Goal: Information Seeking & Learning: Check status

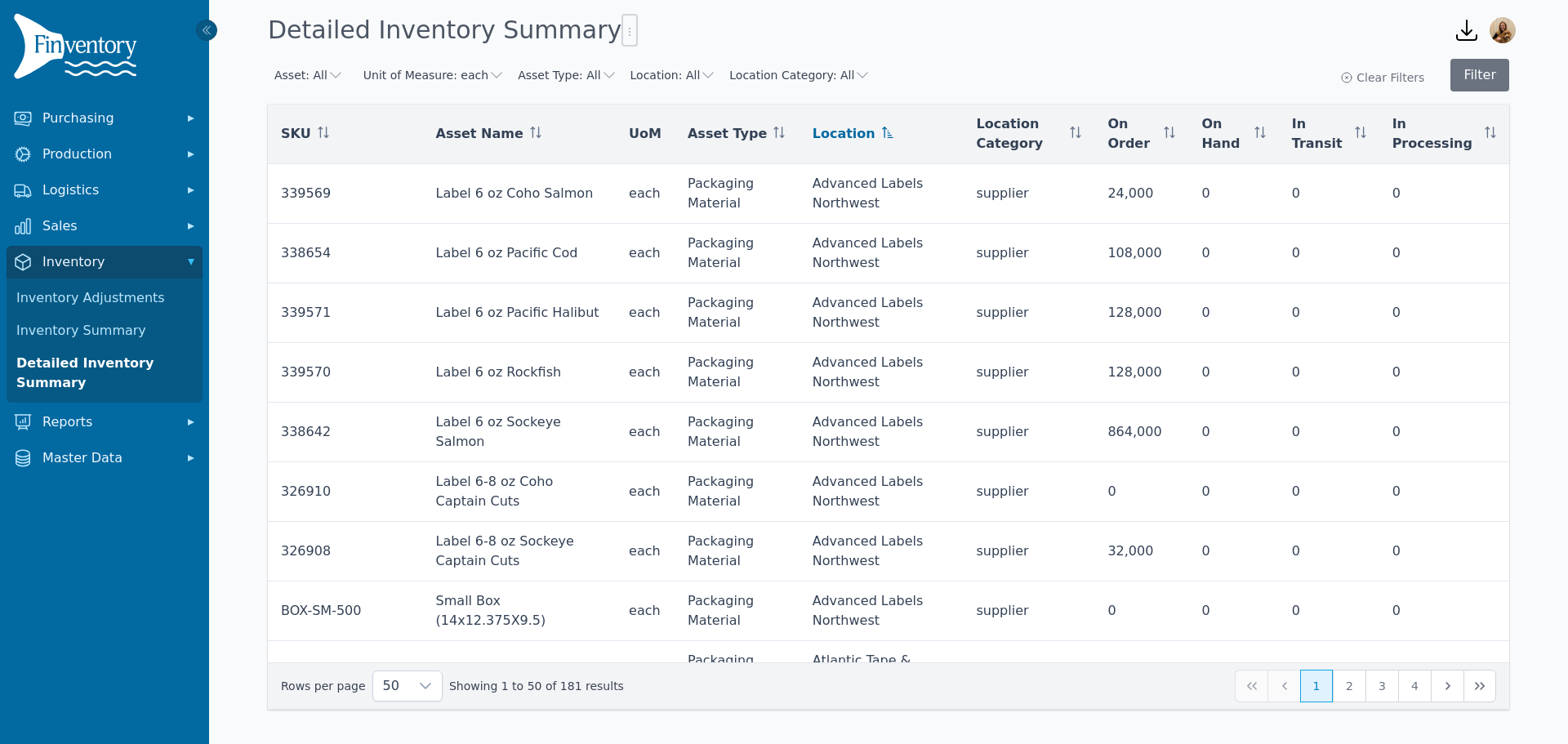
click at [545, 72] on button "Asset Type: All" at bounding box center [567, 75] width 99 height 16
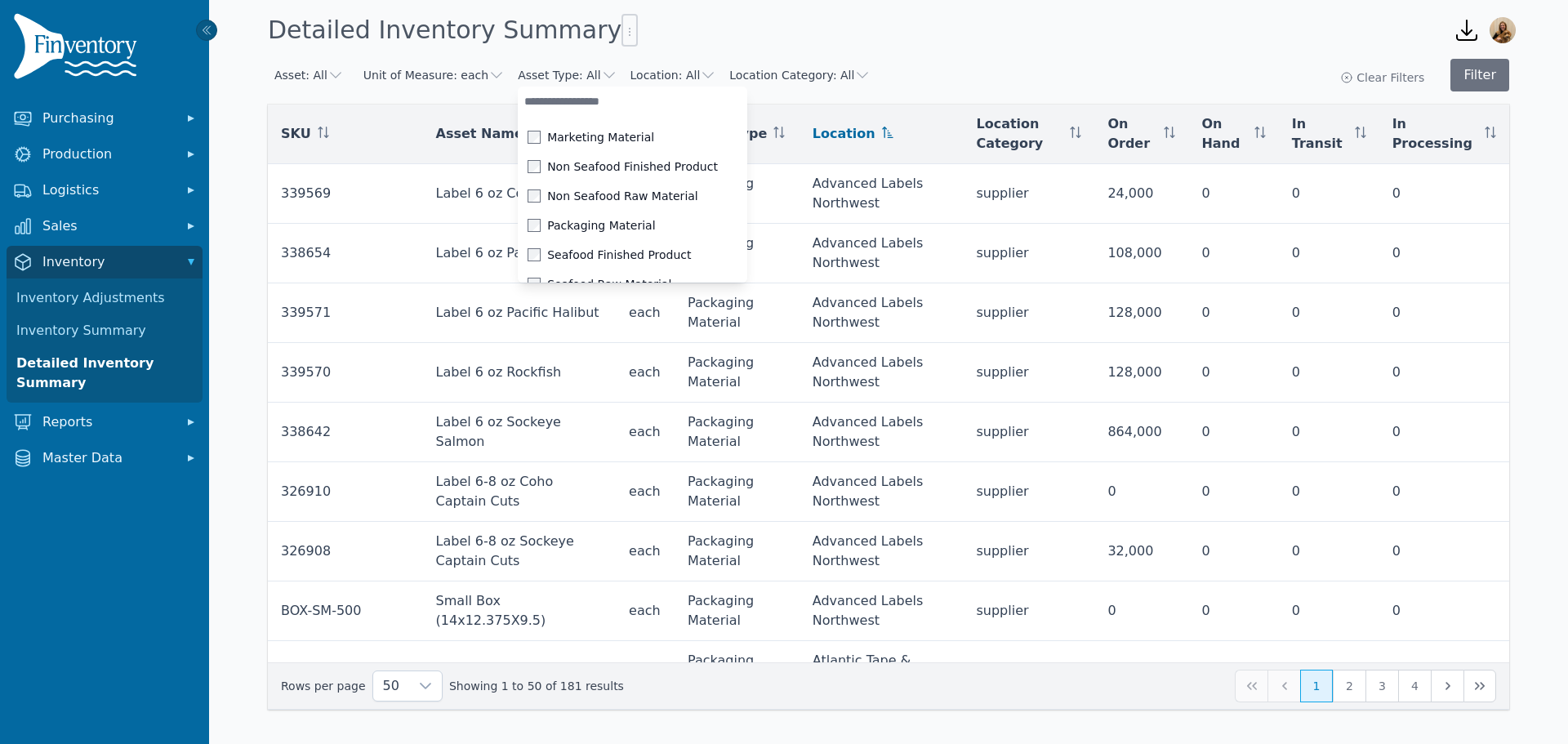
click at [631, 76] on button "Location: All" at bounding box center [674, 75] width 87 height 16
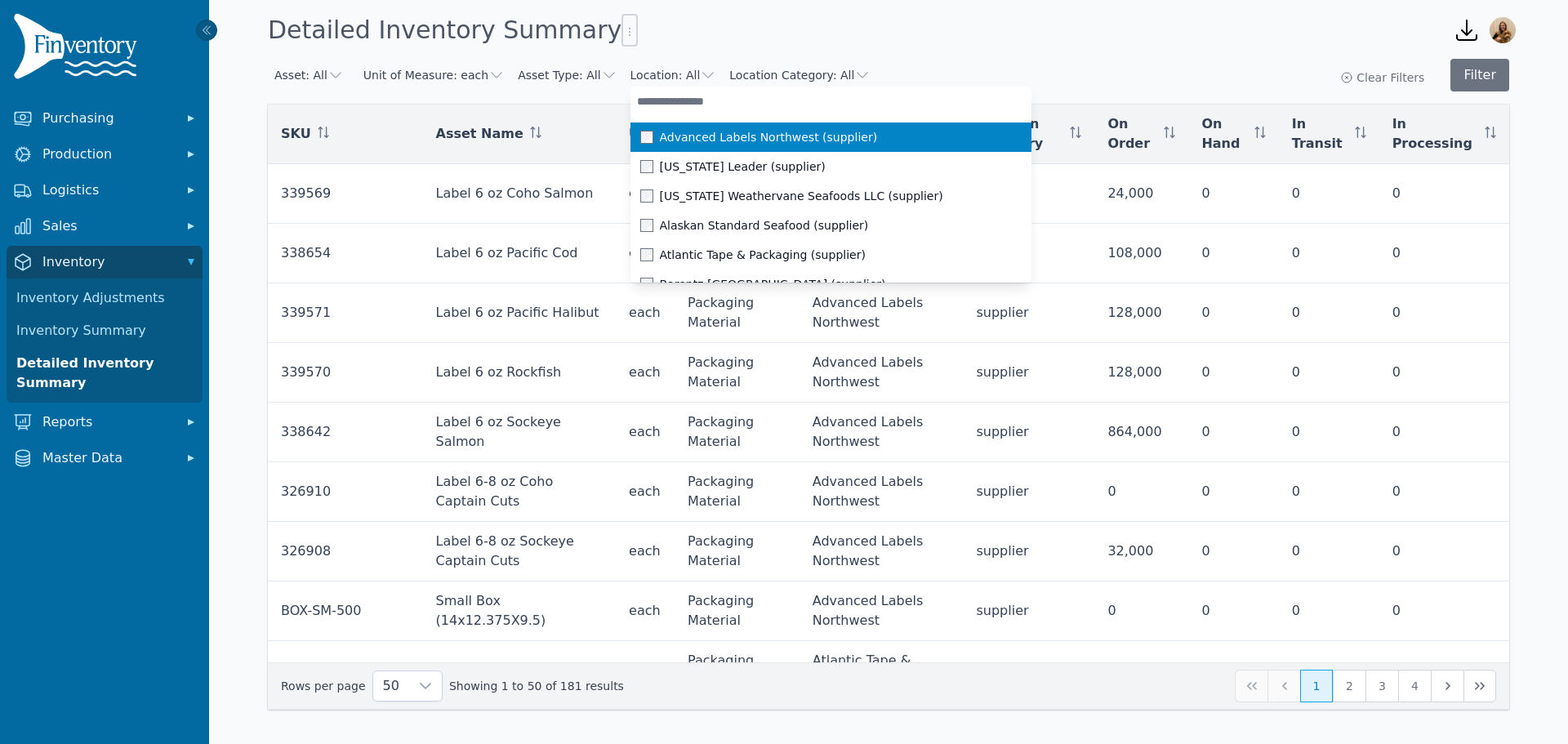
click at [795, 70] on button "Location Category: All" at bounding box center [800, 75] width 141 height 16
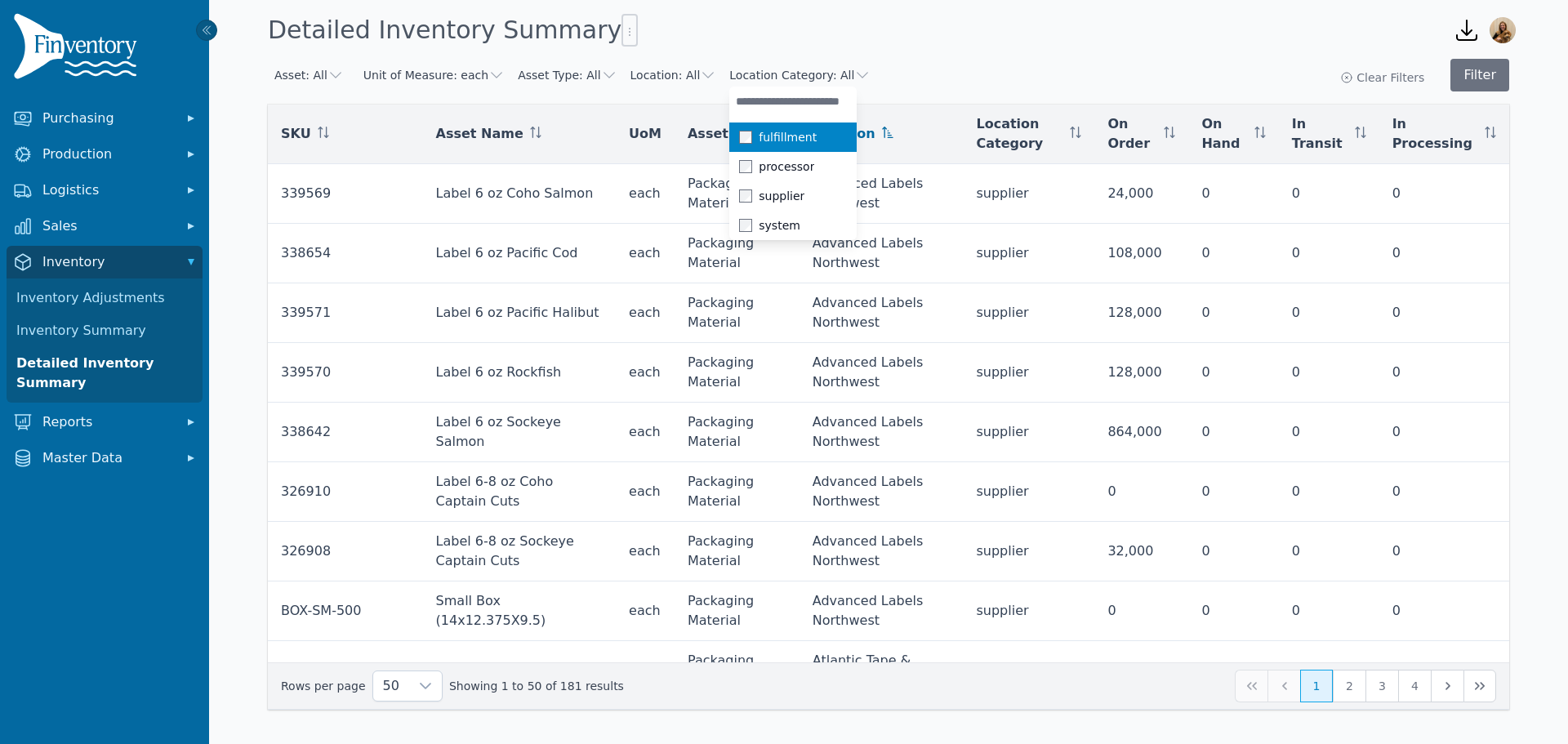
click at [302, 86] on div "Asset: All Unit of Measure: each Asset Type: All Location: All Location Categor…" at bounding box center [568, 75] width 602 height 30
click at [311, 78] on button "Asset: All" at bounding box center [308, 75] width 69 height 16
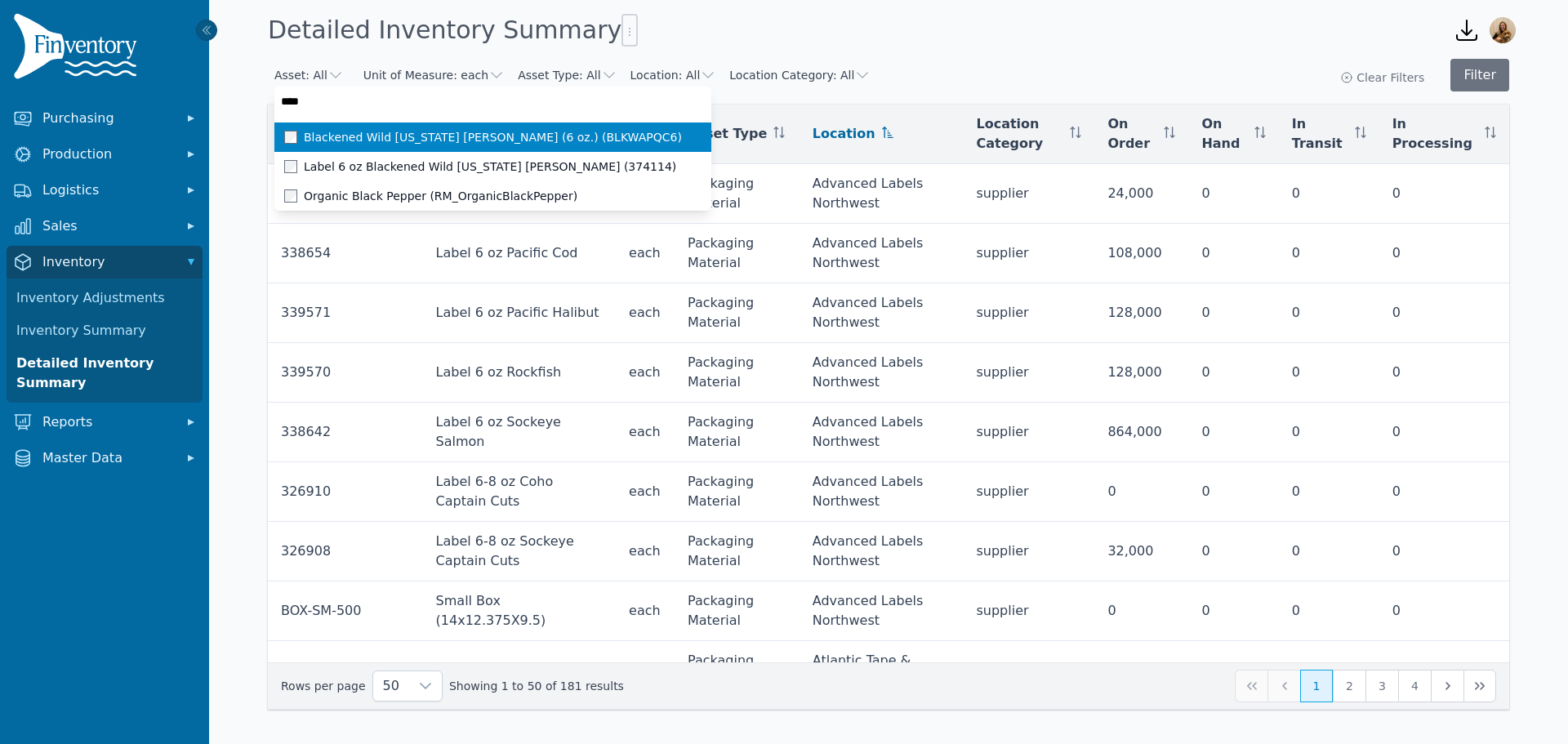
type input "*****"
click at [328, 136] on span "Blackened Wild [US_STATE] [PERSON_NAME] (6 oz.) (BLKWAPQC6)" at bounding box center [493, 136] width 378 height 16
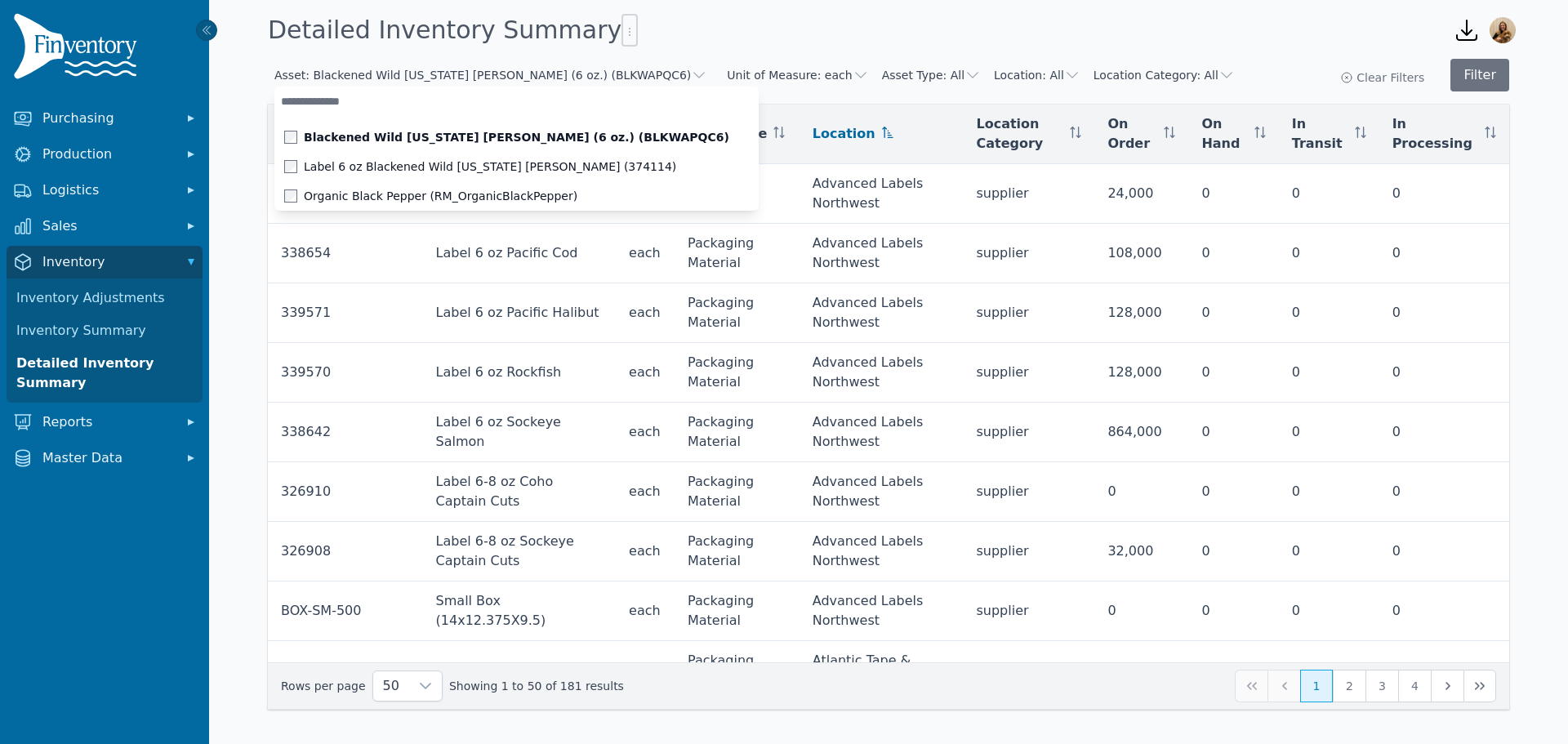
click at [1169, 57] on div "Asset: Blackened Wild [US_STATE] [PERSON_NAME] (6 oz.) (BLKWAPQC6) Blackened Wi…" at bounding box center [887, 394] width 1358 height 683
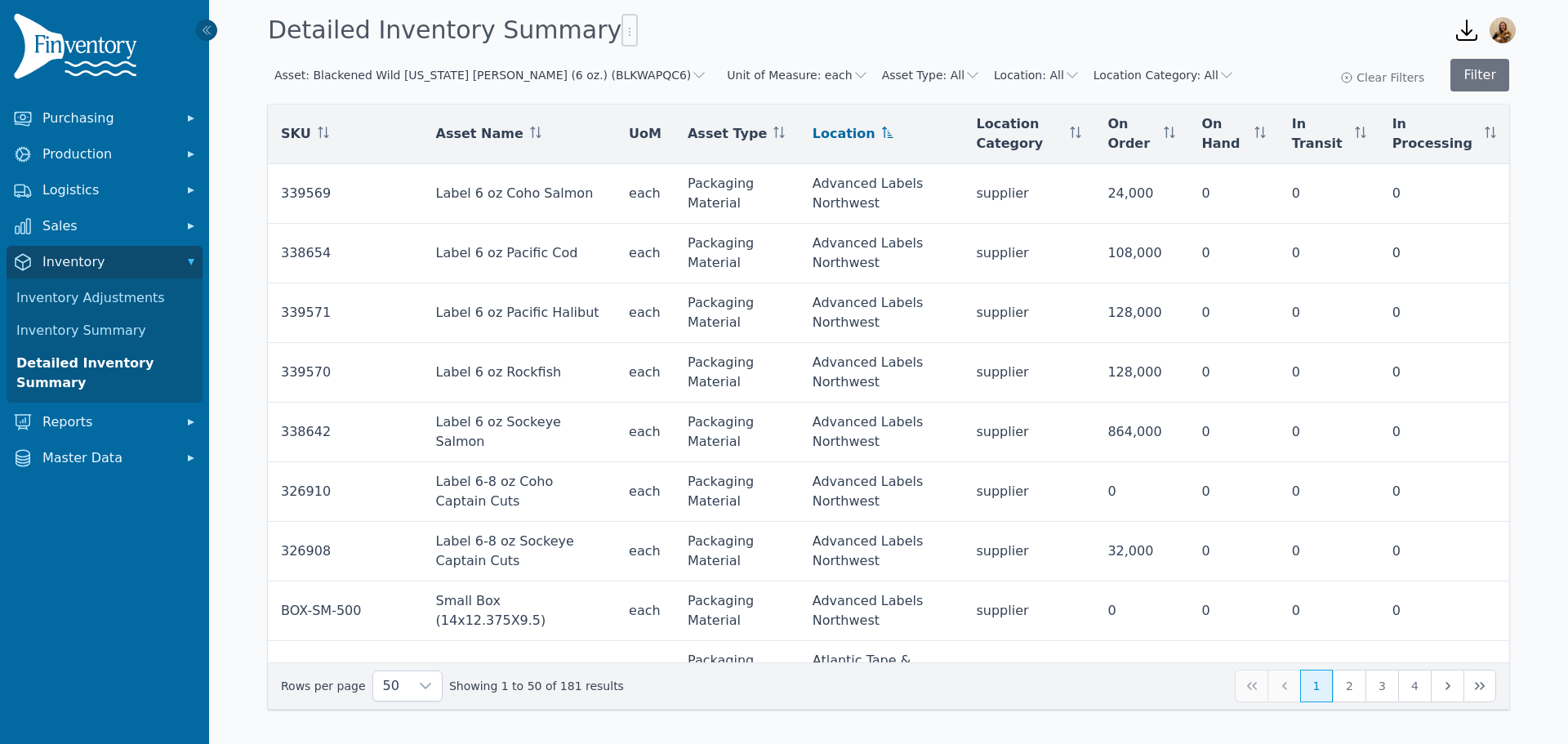
click at [727, 80] on button "Unit of Measure: each" at bounding box center [797, 75] width 141 height 16
click at [756, 171] on span "ounces" at bounding box center [777, 166] width 41 height 16
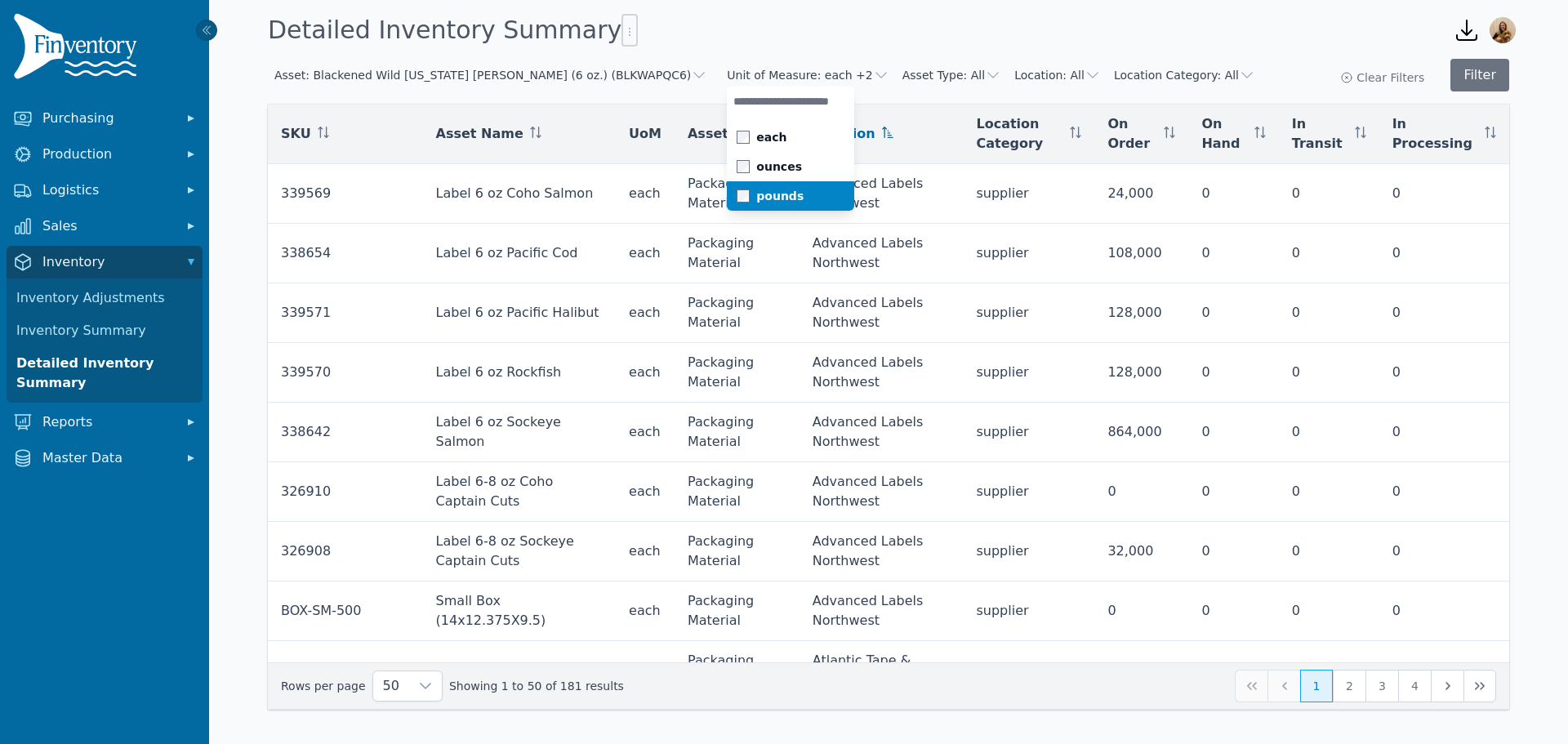
click at [727, 187] on li "pounds" at bounding box center [790, 196] width 128 height 30
click at [737, 168] on span at bounding box center [746, 166] width 20 height 13
click at [737, 142] on span at bounding box center [746, 136] width 20 height 13
click at [737, 195] on span at bounding box center [746, 195] width 20 height 13
click at [1175, 22] on div "Detailed Inventory Summary" at bounding box center [847, 31] width 1173 height 44
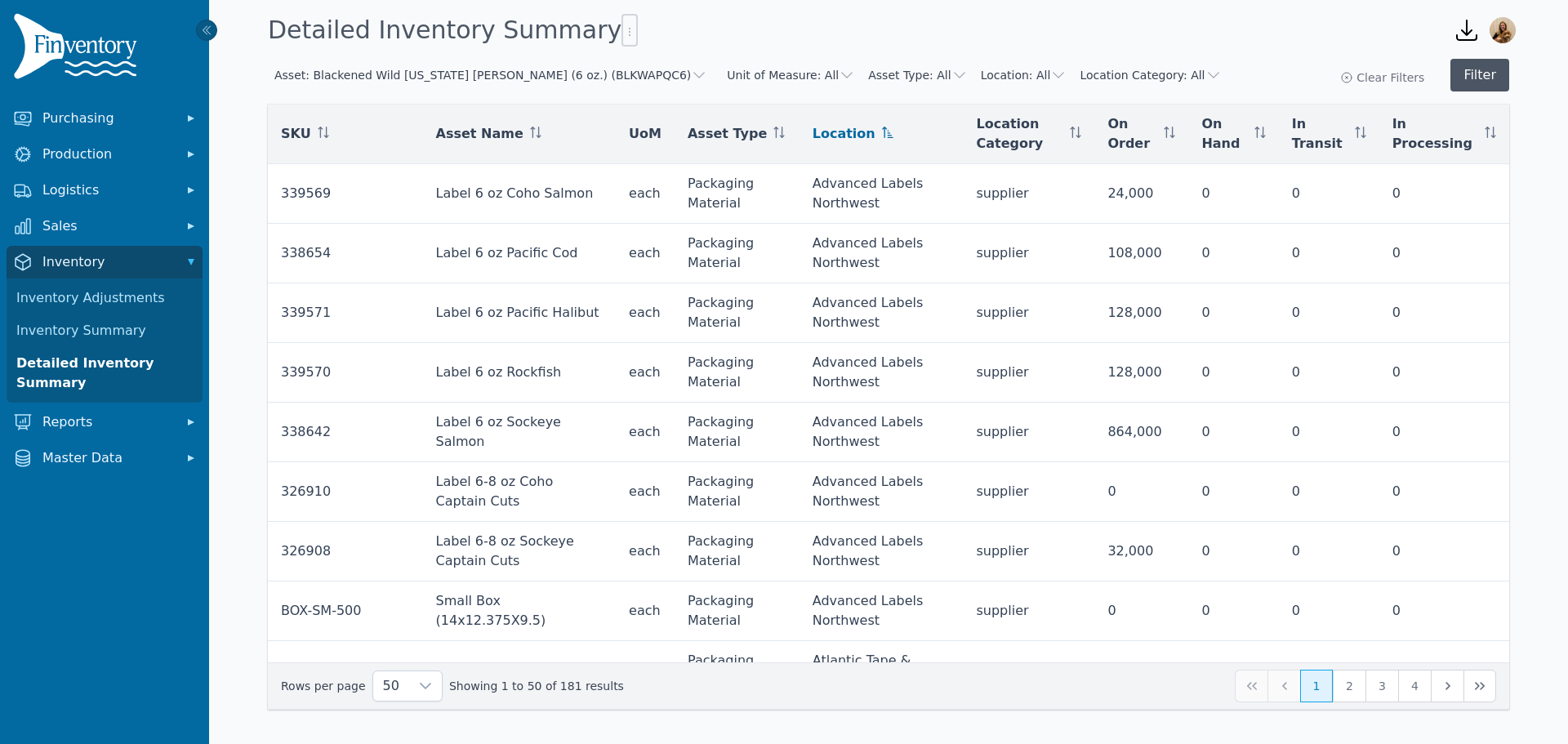
click at [1491, 77] on button "Filter" at bounding box center [1479, 75] width 59 height 32
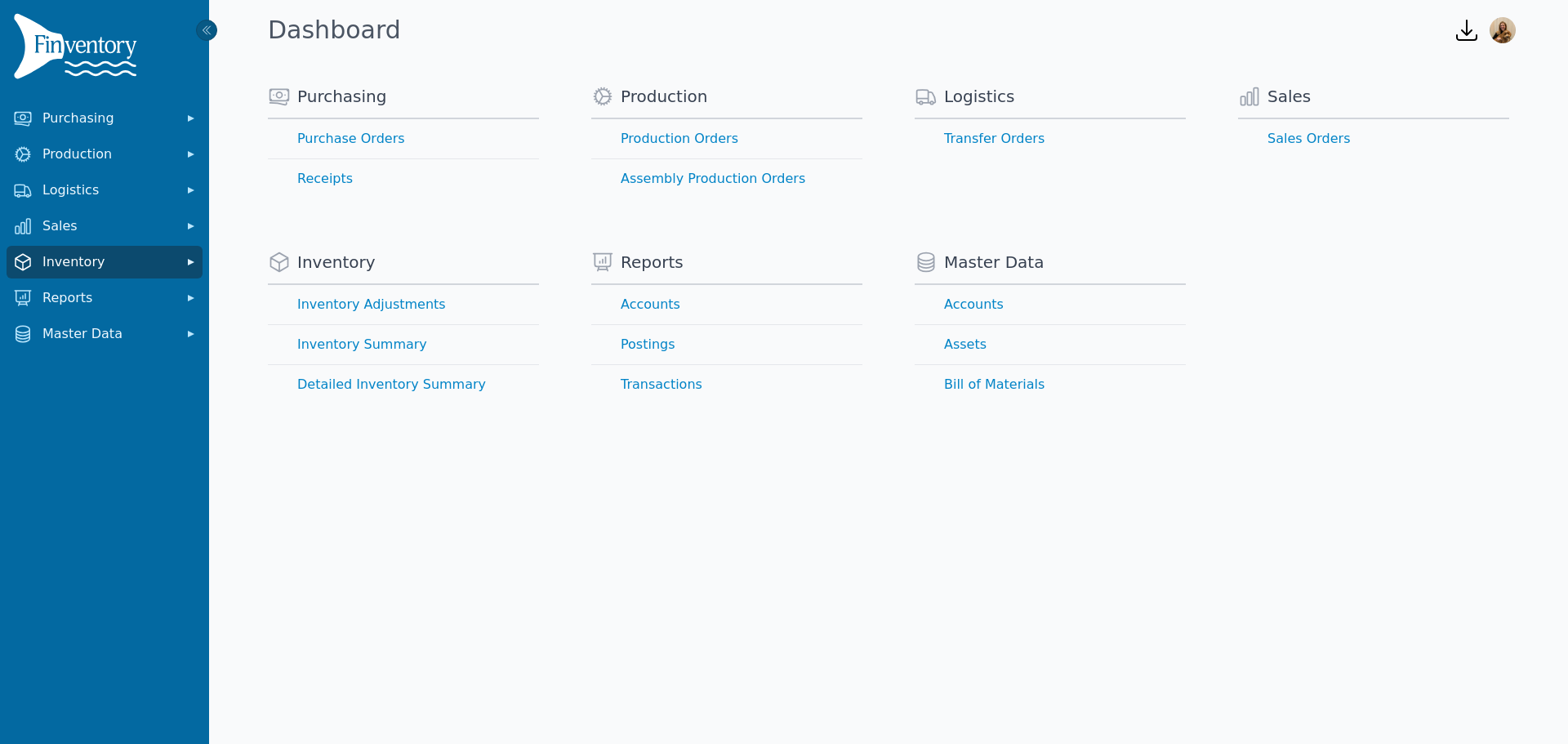
click at [83, 257] on span "Inventory" at bounding box center [107, 262] width 130 height 20
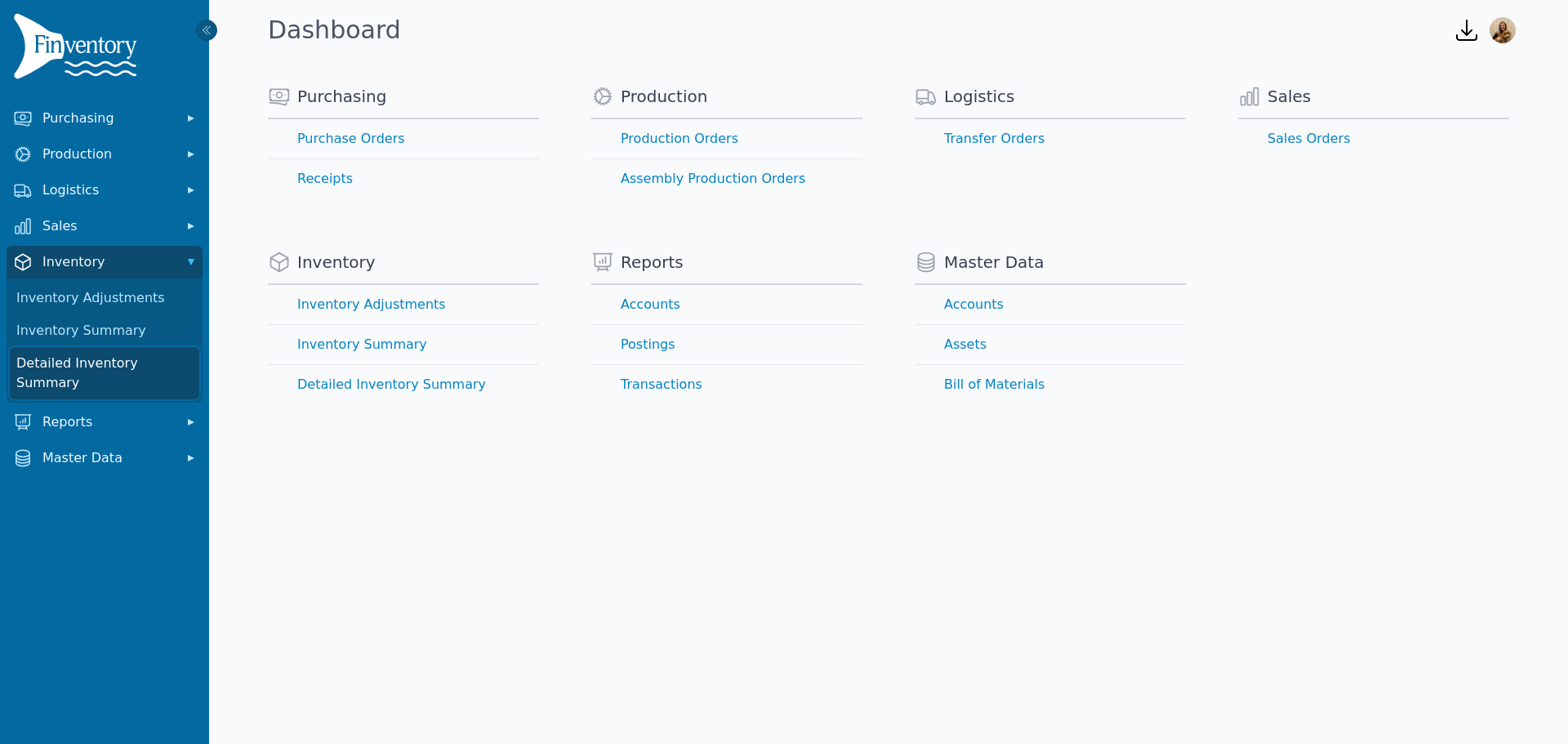
click at [129, 360] on link "Detailed Inventory Summary" at bounding box center [105, 372] width 189 height 52
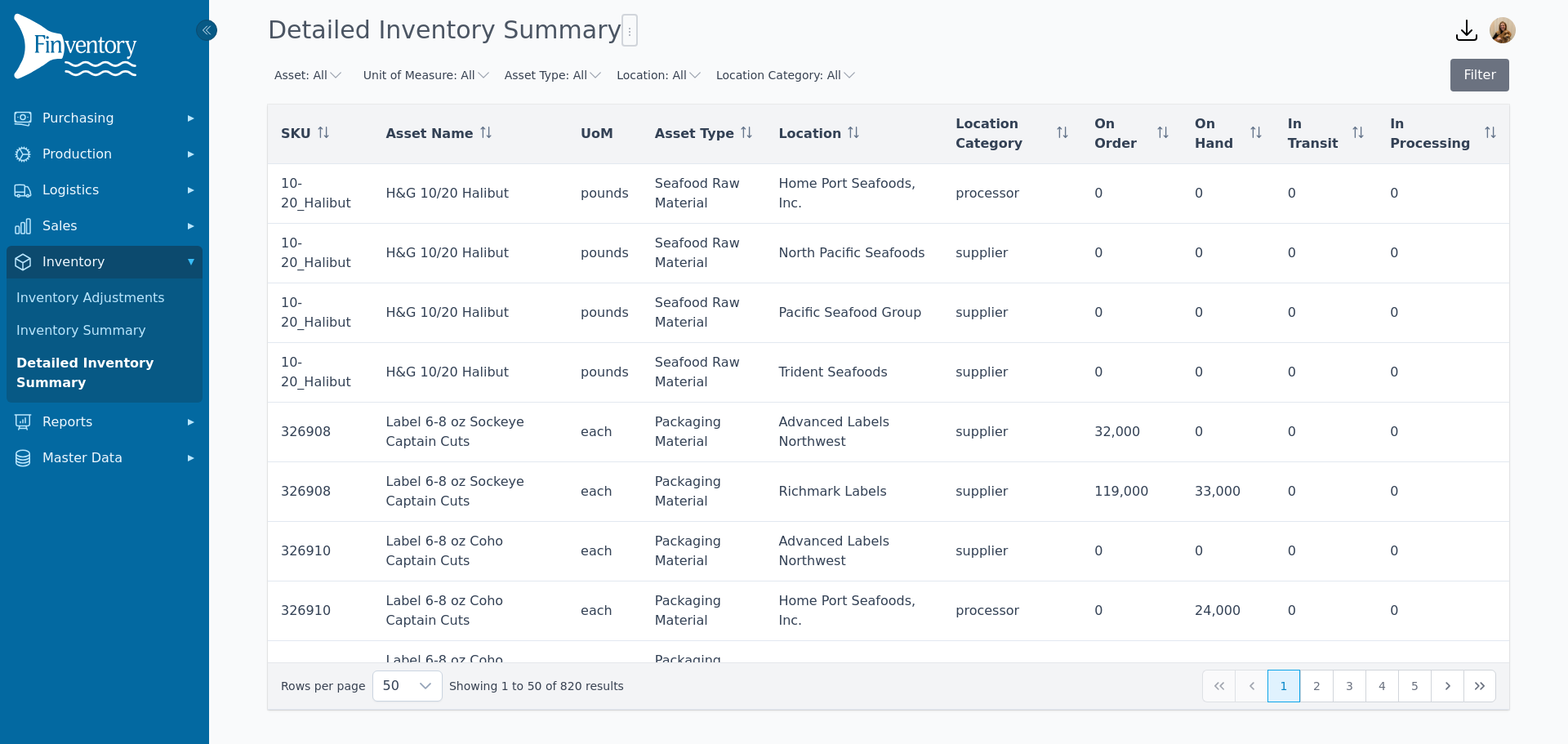
click at [319, 80] on button "Asset: All" at bounding box center [308, 75] width 69 height 16
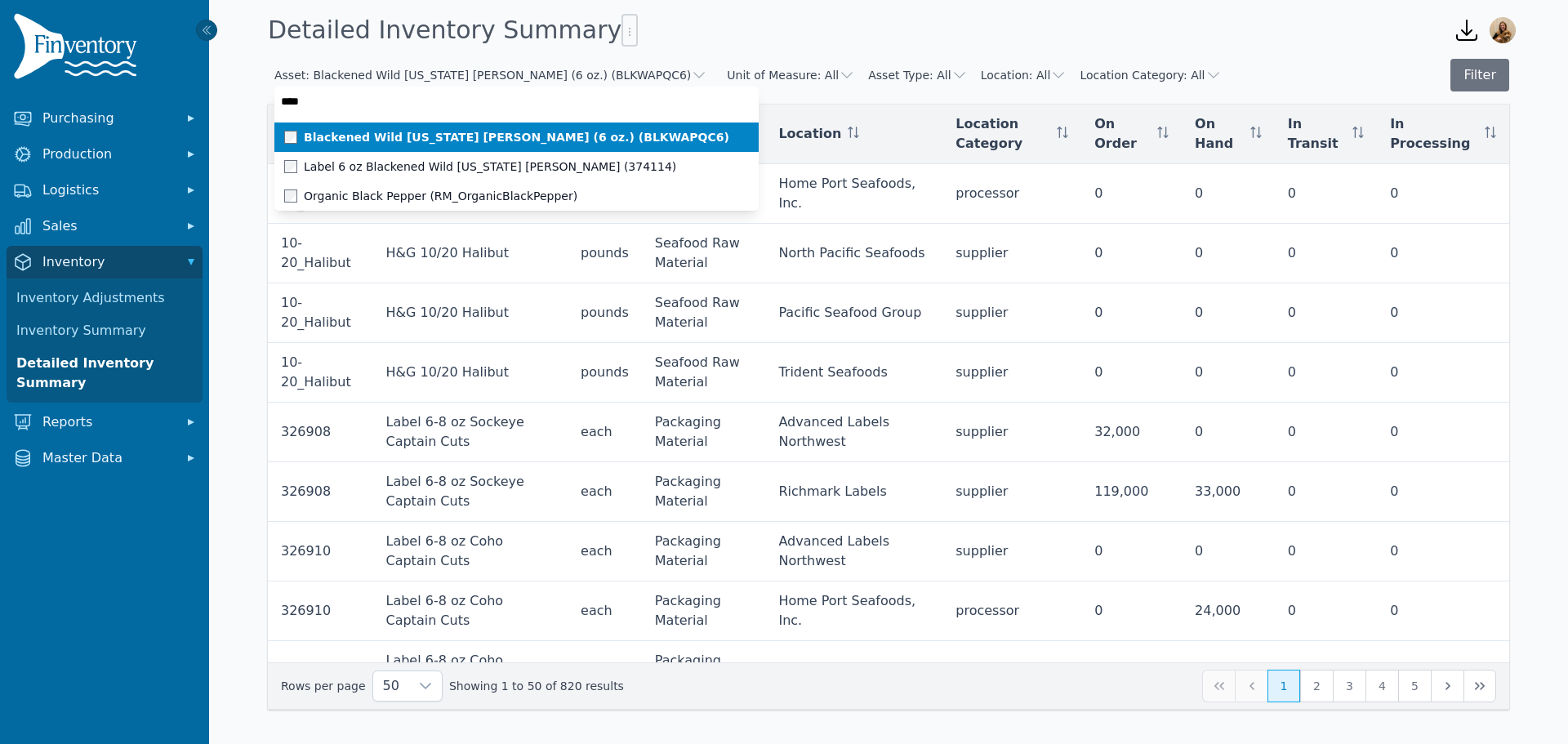
click at [400, 137] on span "Blackened Wild Alaska Pollock (6 oz.) (BLKWAPQC6)" at bounding box center [516, 136] width 425 height 16
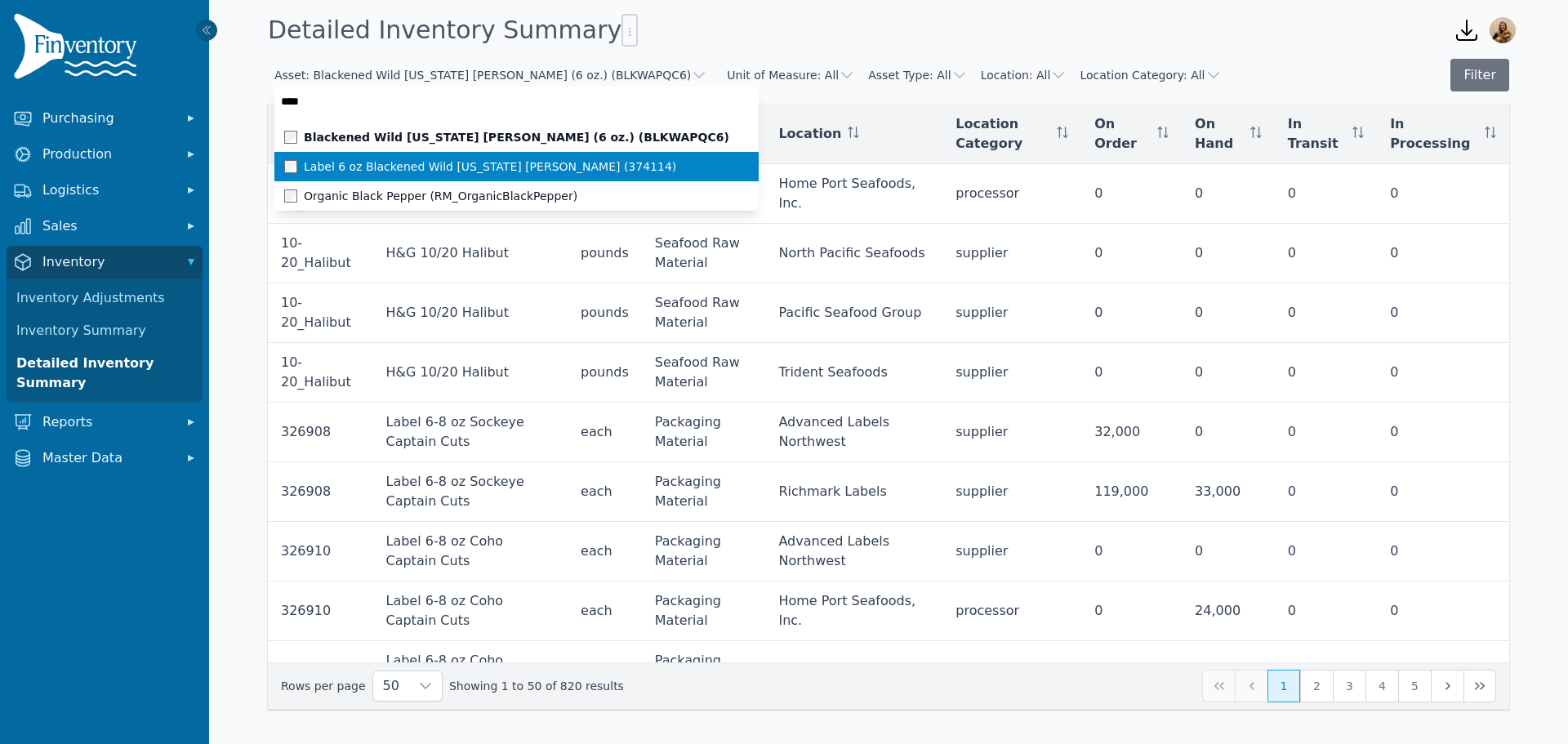
click at [398, 165] on span "Label 6 oz Blackened Wild Alaska Pollock (374114)" at bounding box center [490, 166] width 372 height 16
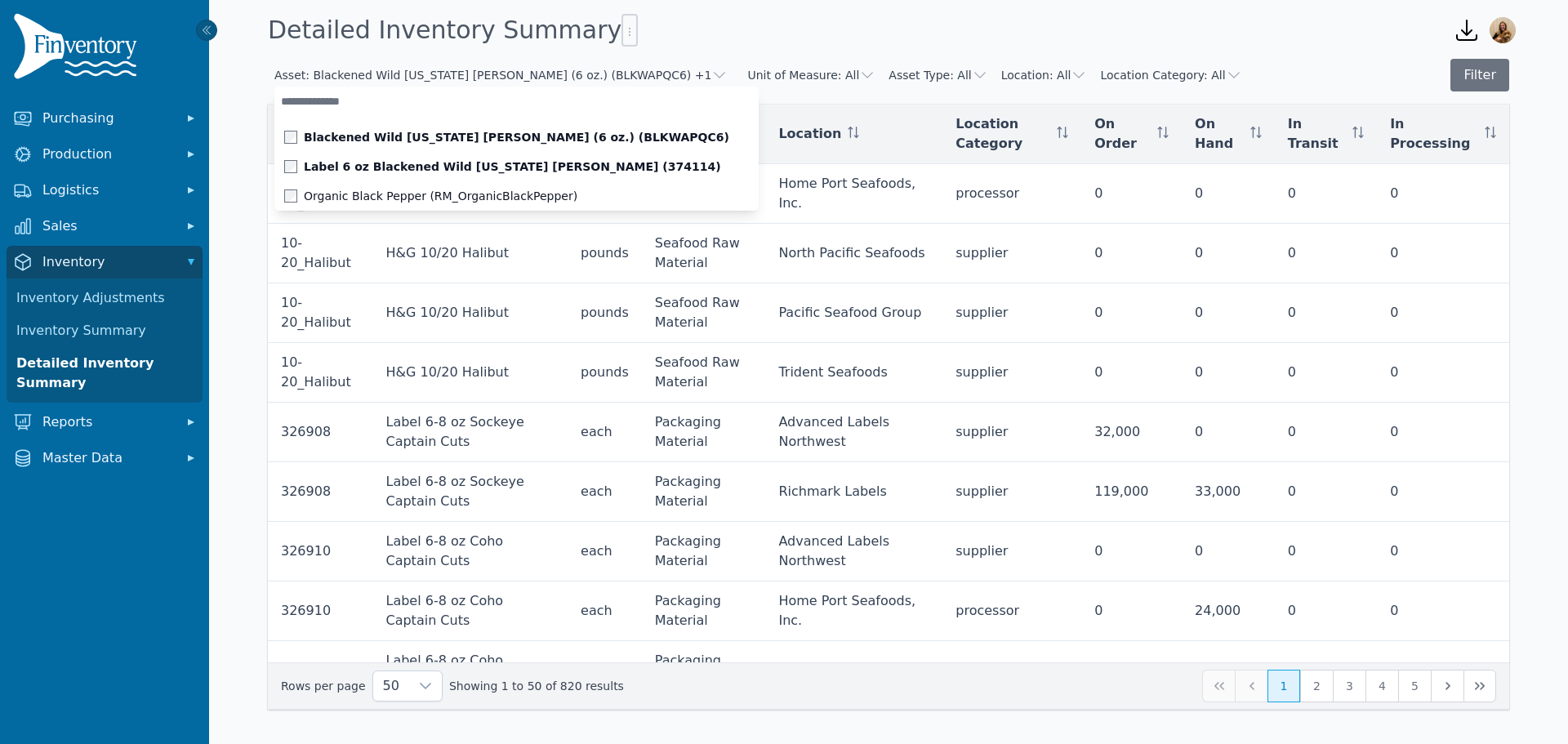
click at [974, 36] on div "Detailed Inventory Summary" at bounding box center [847, 31] width 1173 height 44
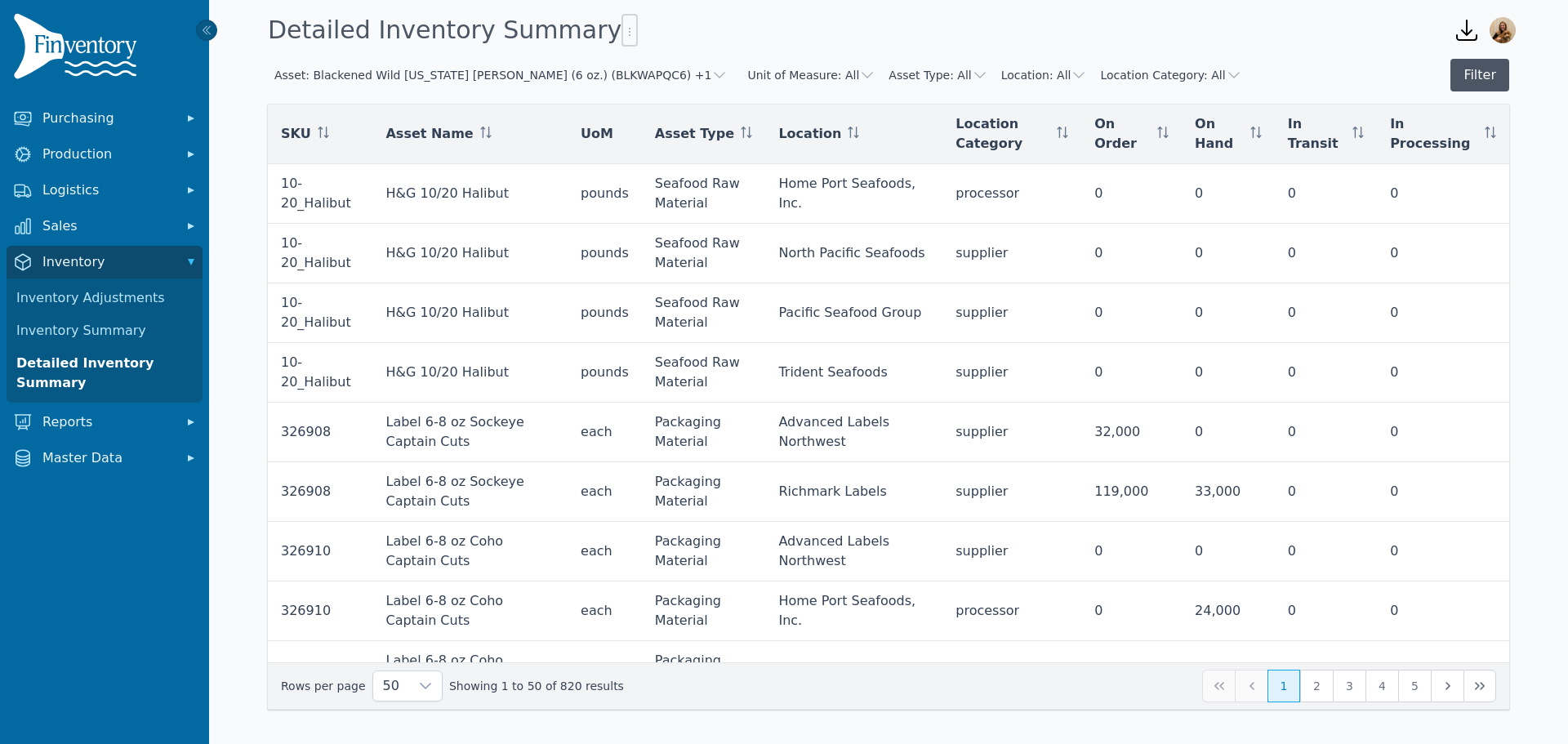
click at [1489, 87] on button "Filter" at bounding box center [1479, 75] width 59 height 32
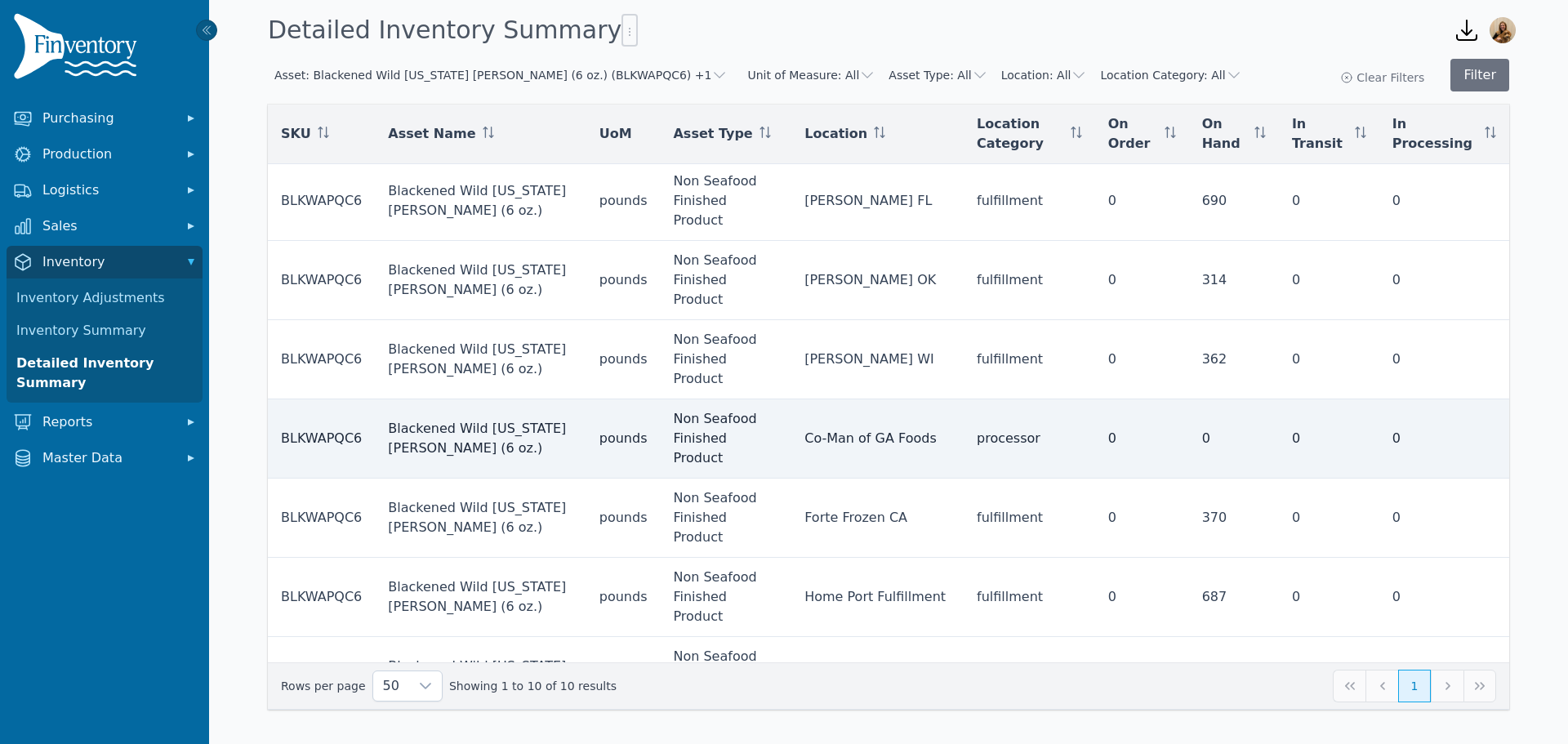
scroll to position [98, 0]
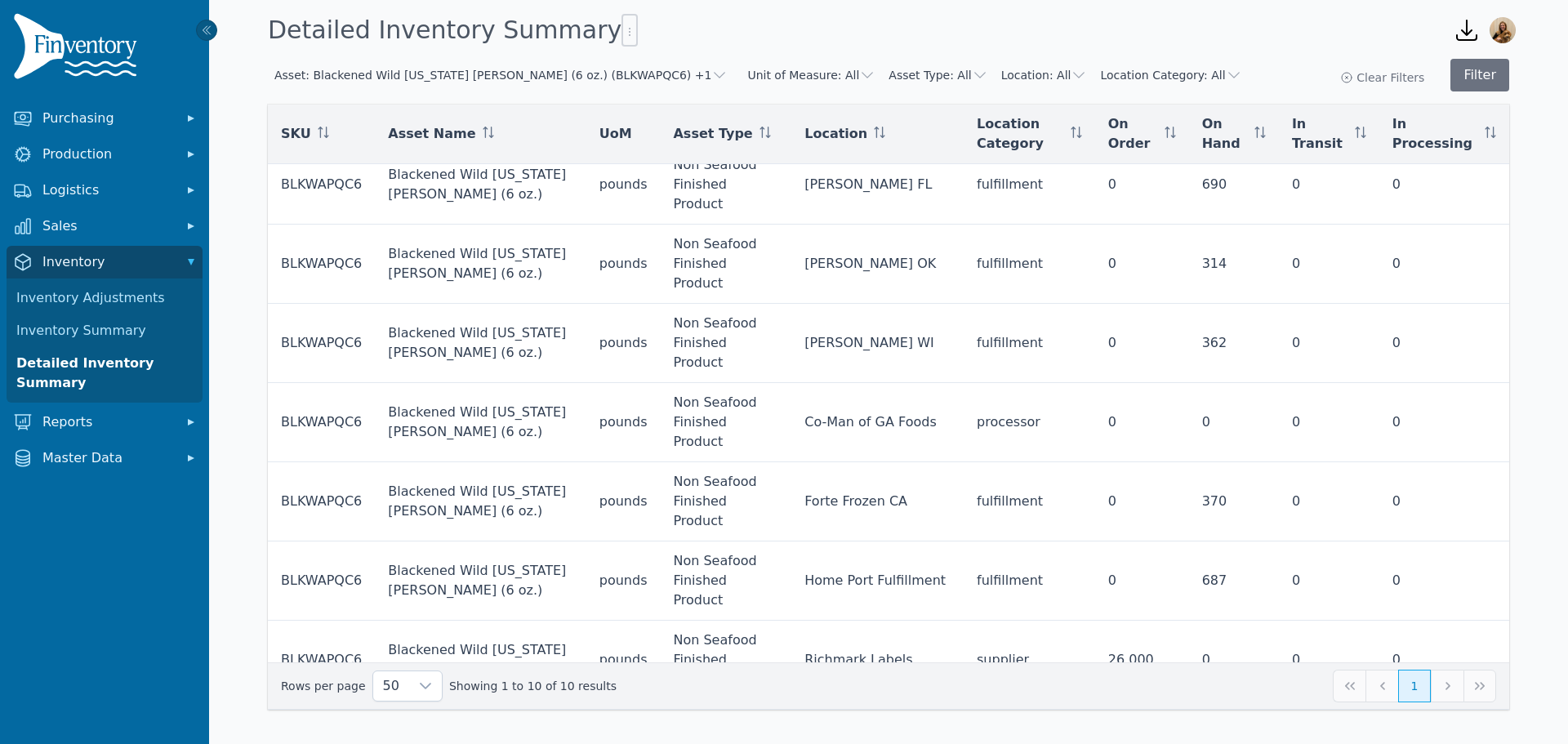
click at [720, 701] on td "Non Seafood Finished Product" at bounding box center [726, 740] width 131 height 79
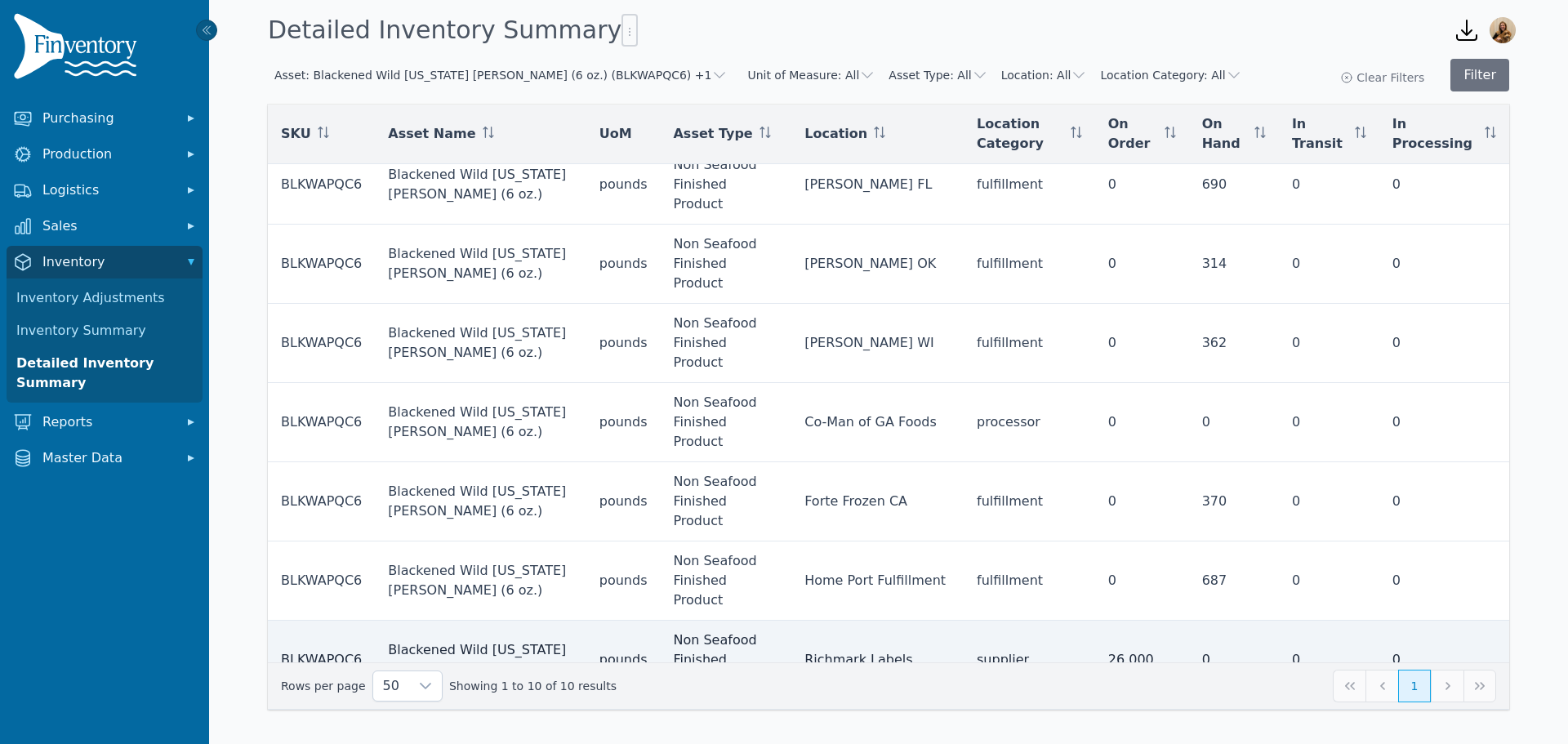
click at [730, 621] on td "Non Seafood Finished Product" at bounding box center [726, 660] width 131 height 79
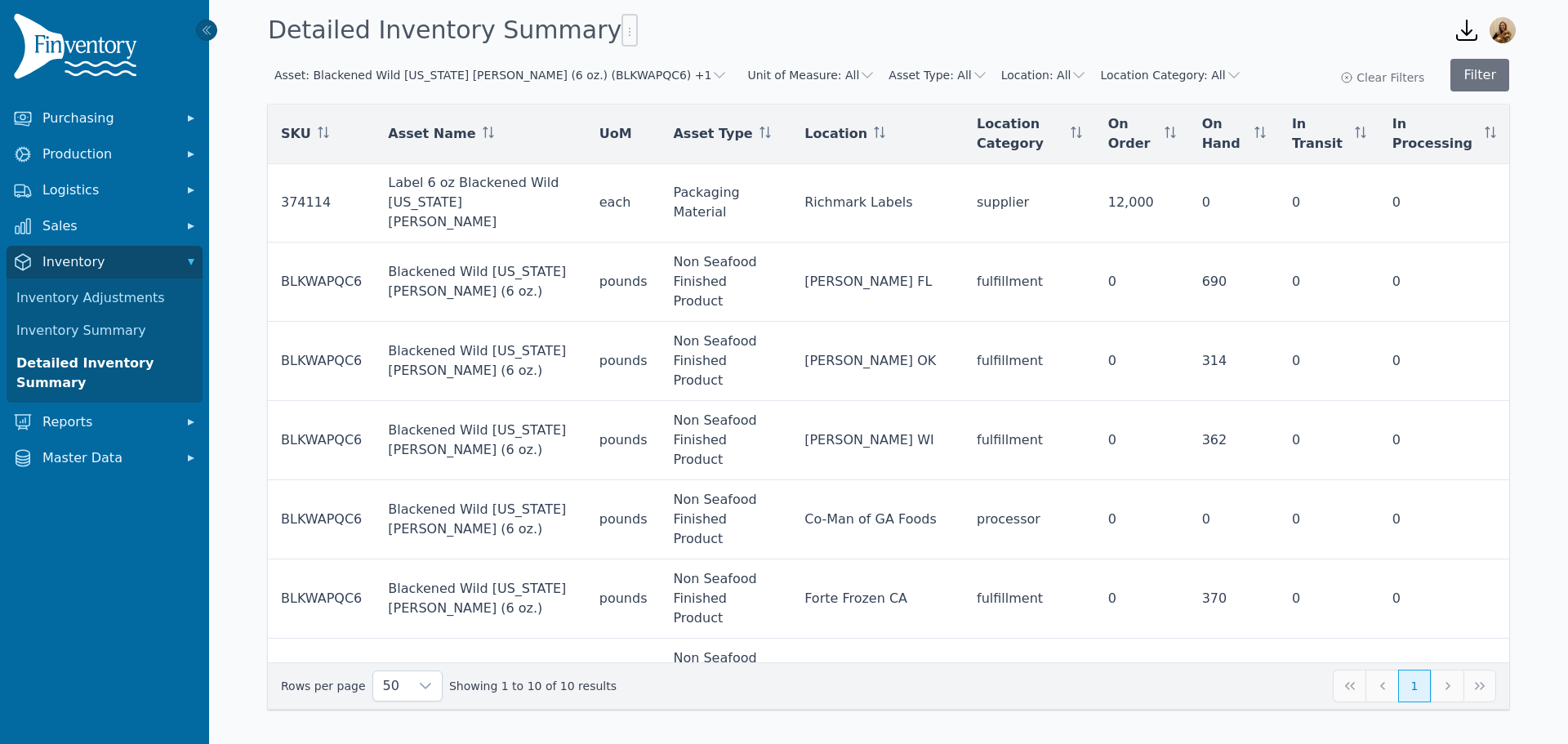
scroll to position [0, 0]
click at [468, 64] on div "Asset: Blackened Wild Alaska Pollock (6 oz.) (BLKWAPQC6) +1 Unit of Measure: Al…" at bounding box center [755, 75] width 974 height 30
click at [470, 75] on button "Asset: Blackened Wild Alaska Pollock (6 oz.) (BLKWAPQC6) +1" at bounding box center [501, 75] width 453 height 16
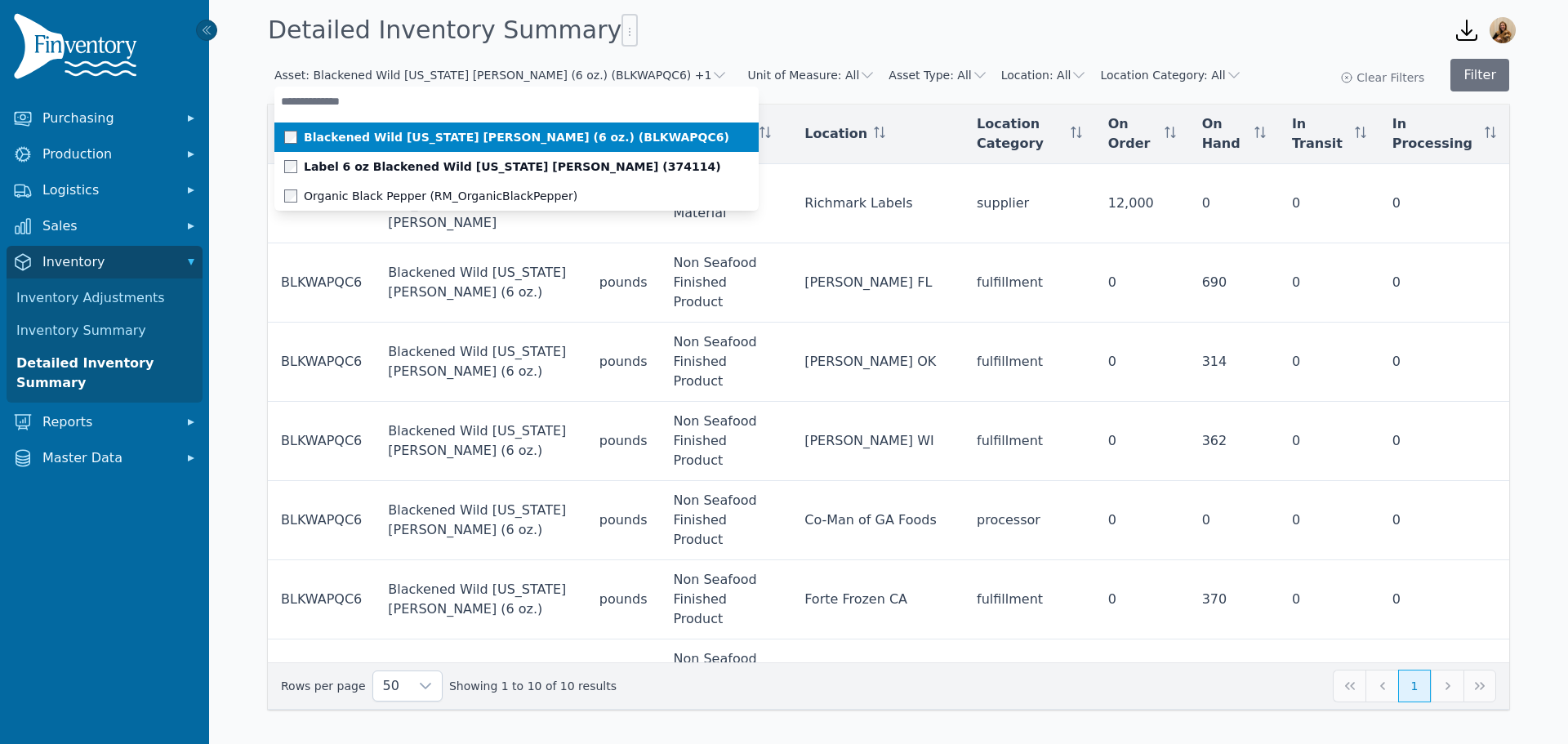
click at [458, 95] on input "text" at bounding box center [516, 101] width 484 height 30
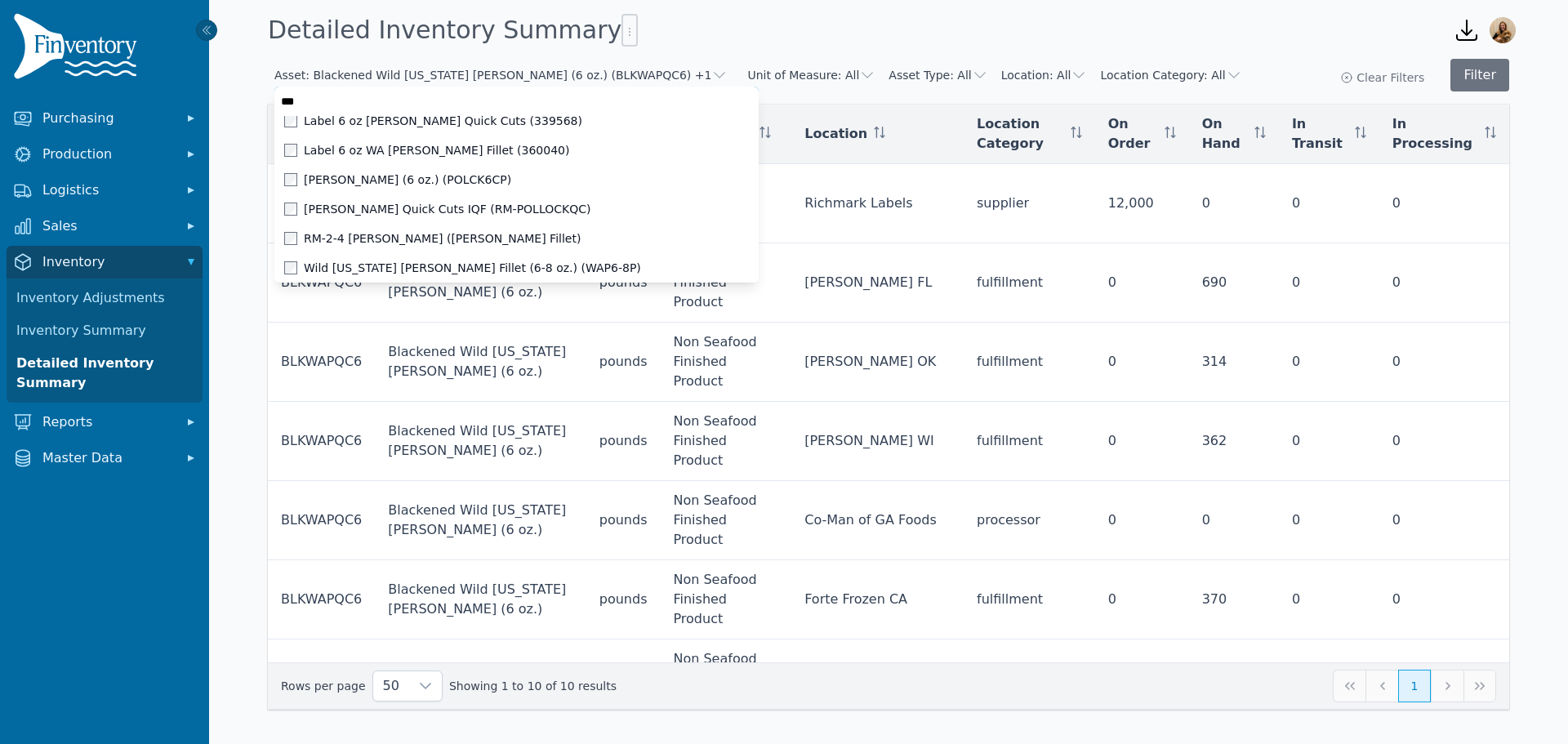
scroll to position [95, 0]
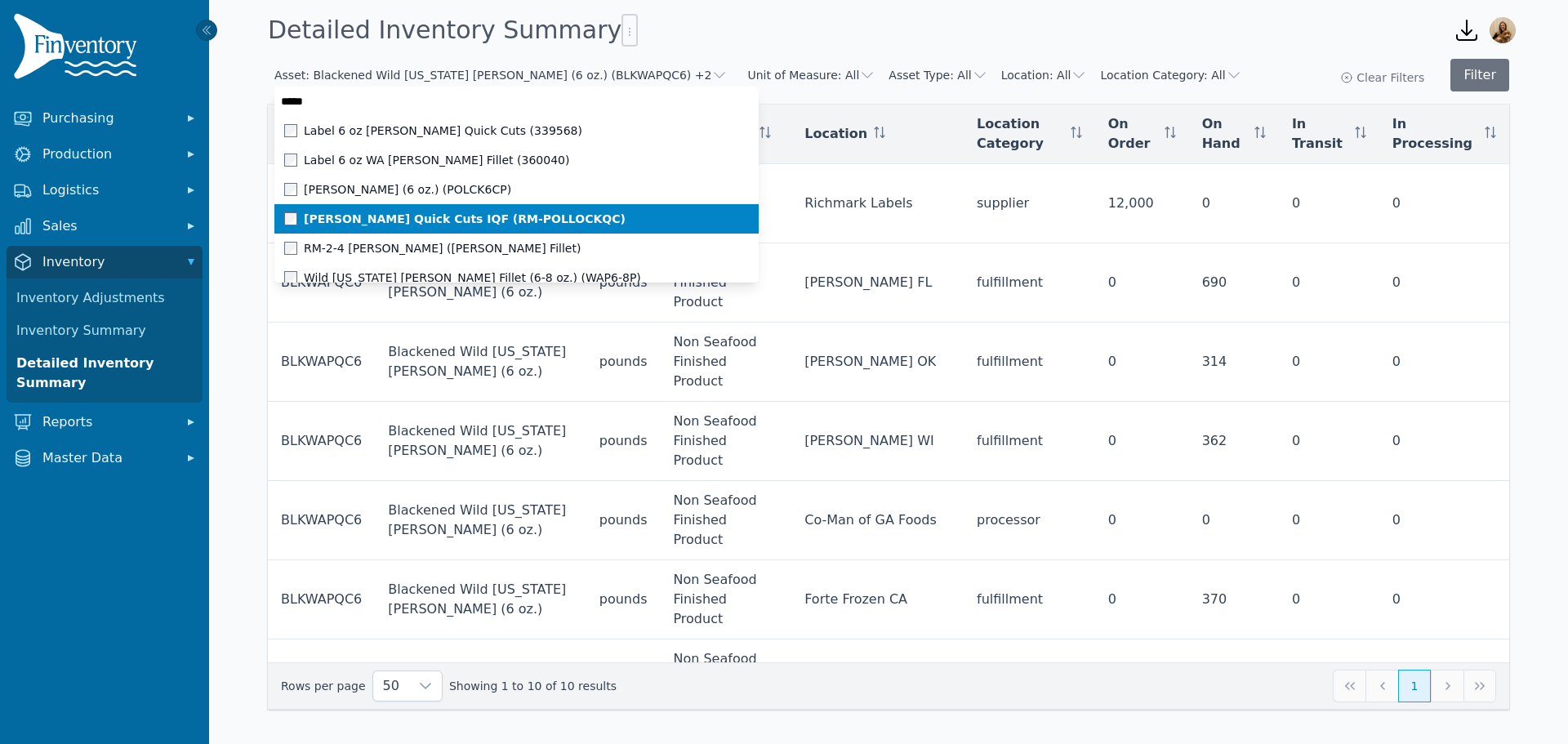
click at [298, 216] on span at bounding box center [294, 218] width 20 height 13
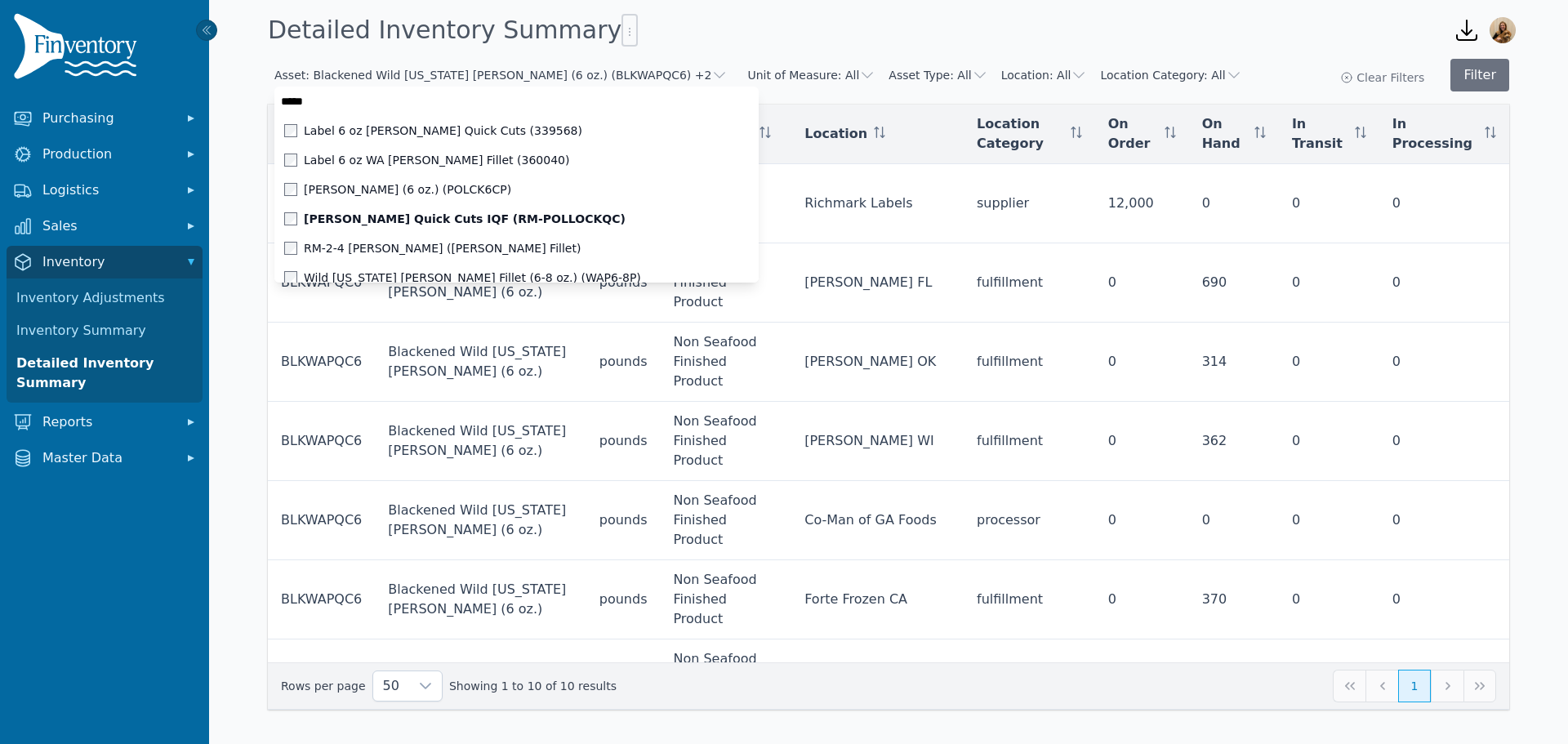
type input "*****"
click at [1237, 53] on div "Asset: Blackened Wild Alaska Pollock (6 oz.) (BLKWAPQC6) +2 Blackened Wild Alas…" at bounding box center [887, 394] width 1358 height 683
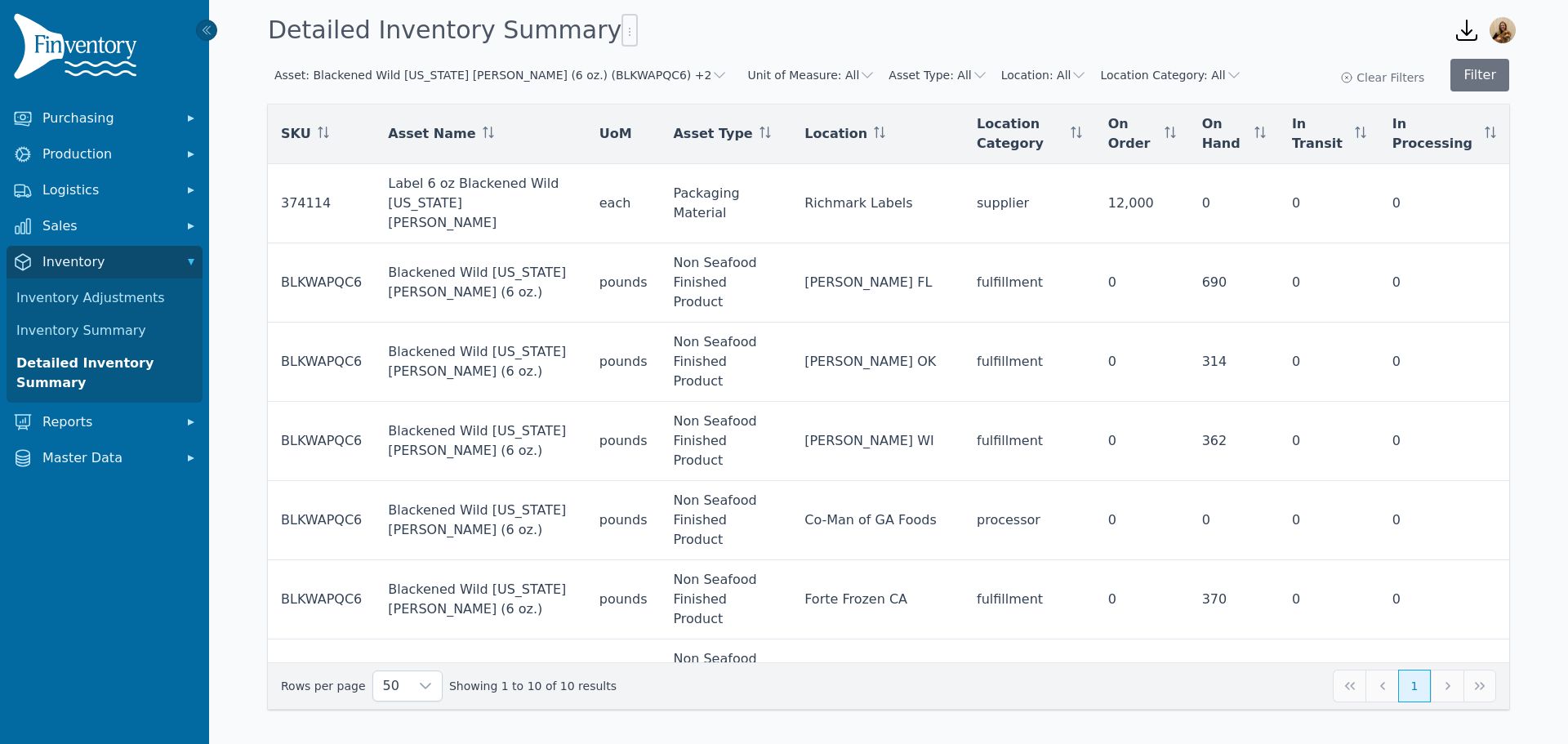
click at [593, 69] on button "Asset: Blackened Wild Alaska Pollock (6 oz.) (BLKWAPQC6) +2" at bounding box center [501, 75] width 453 height 16
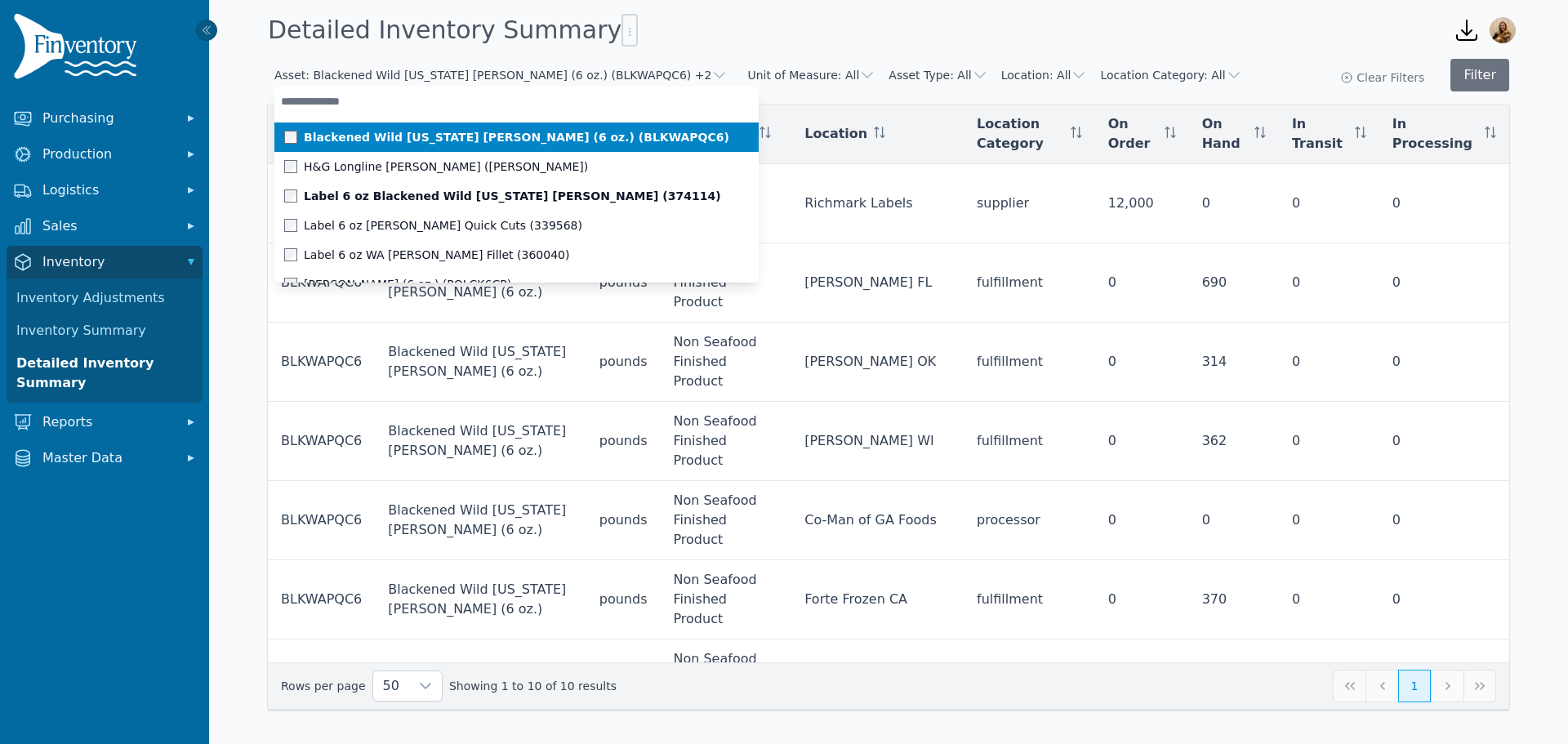
click at [286, 133] on span at bounding box center [294, 136] width 20 height 13
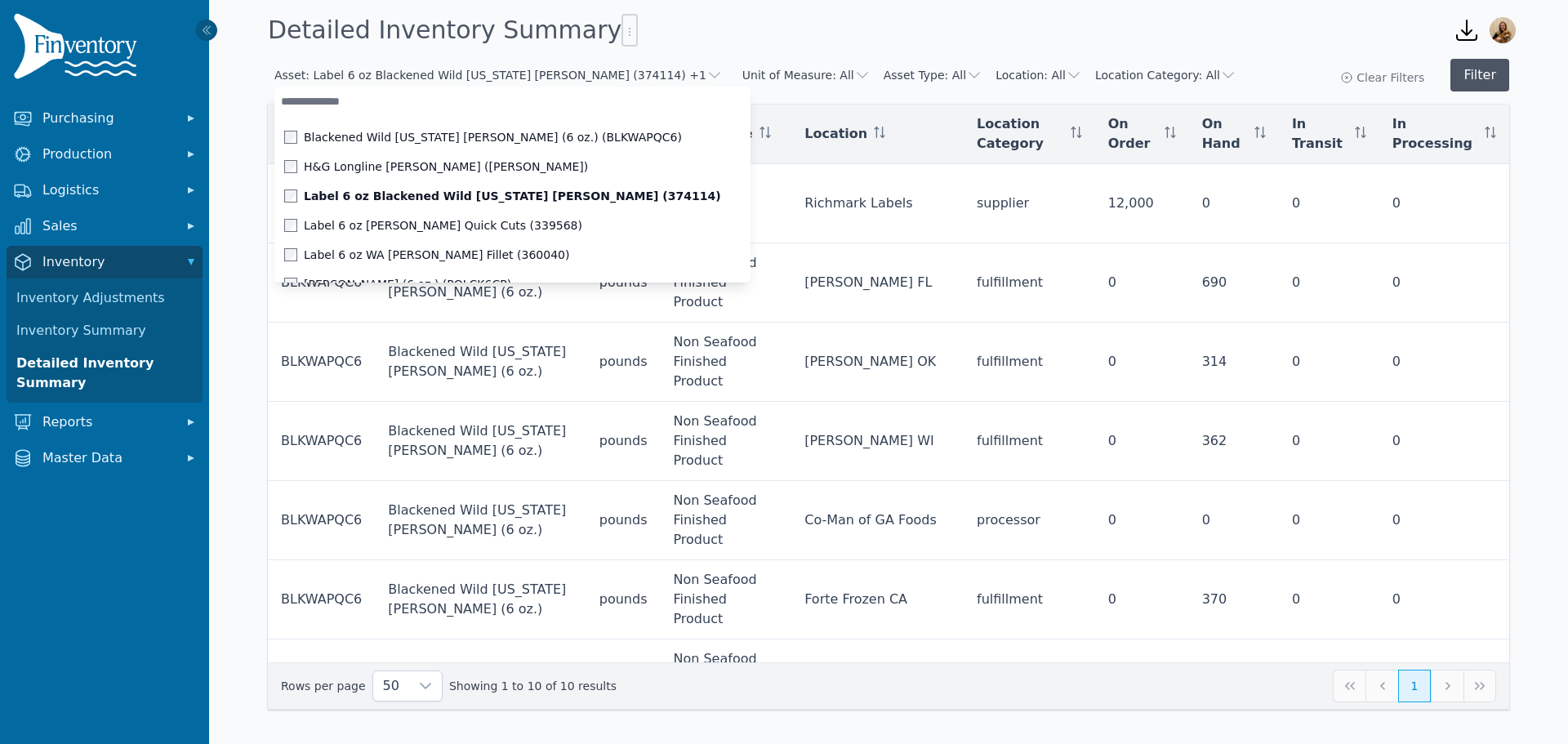
click at [1478, 74] on button "Filter" at bounding box center [1479, 75] width 59 height 32
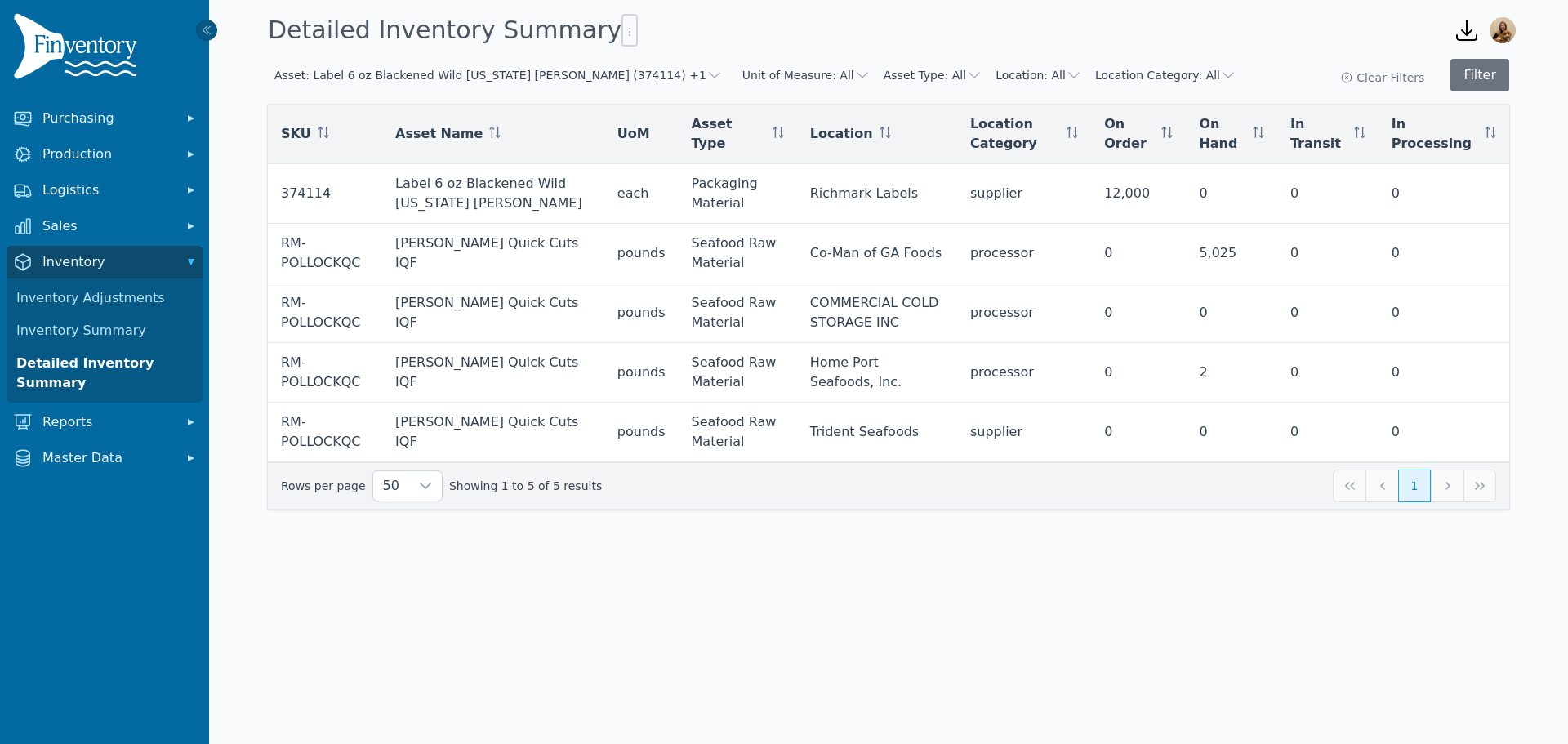
click at [523, 75] on button "Asset: Label 6 oz Blackened Wild Alaska Pollock (374114) +1" at bounding box center [498, 75] width 448 height 16
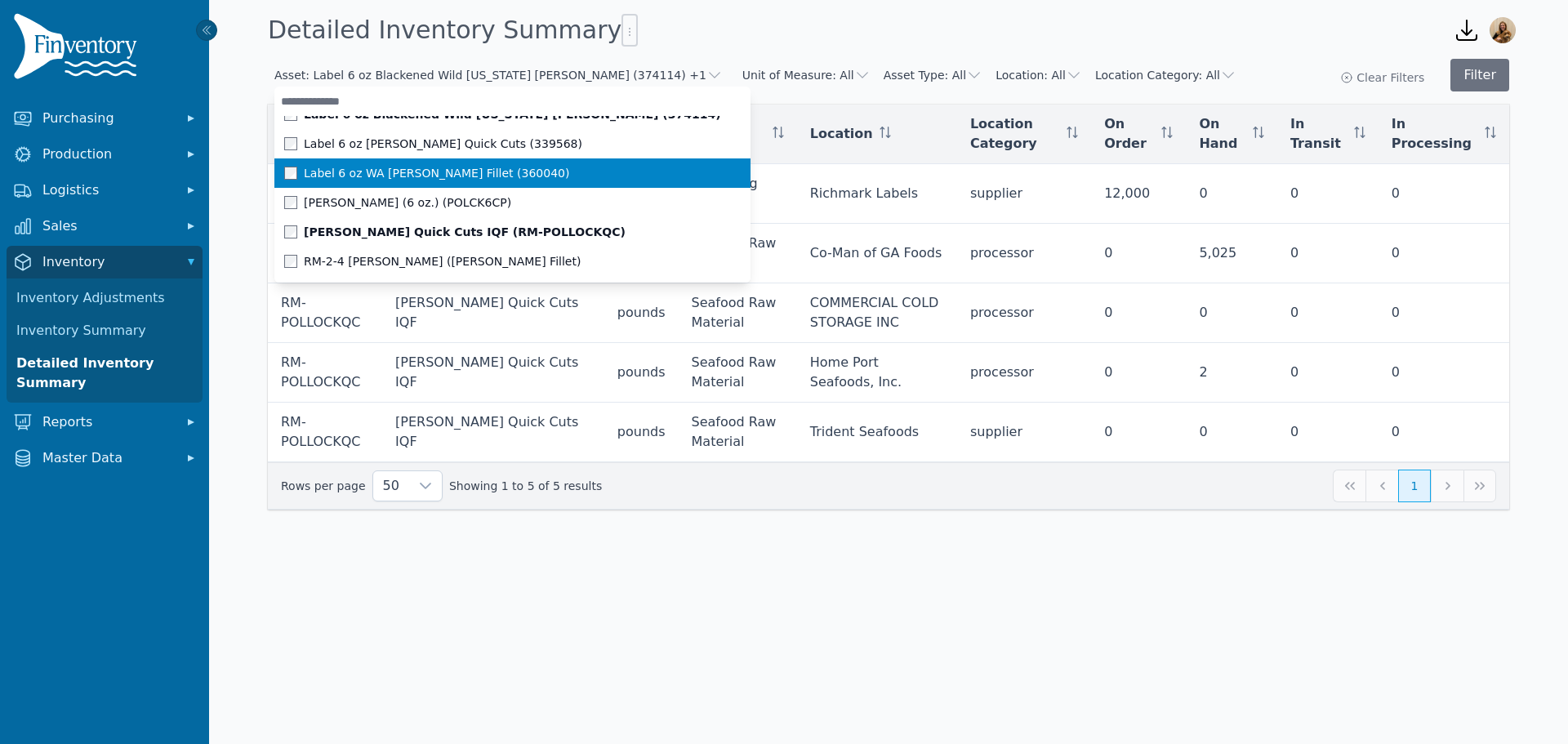
scroll to position [105, 0]
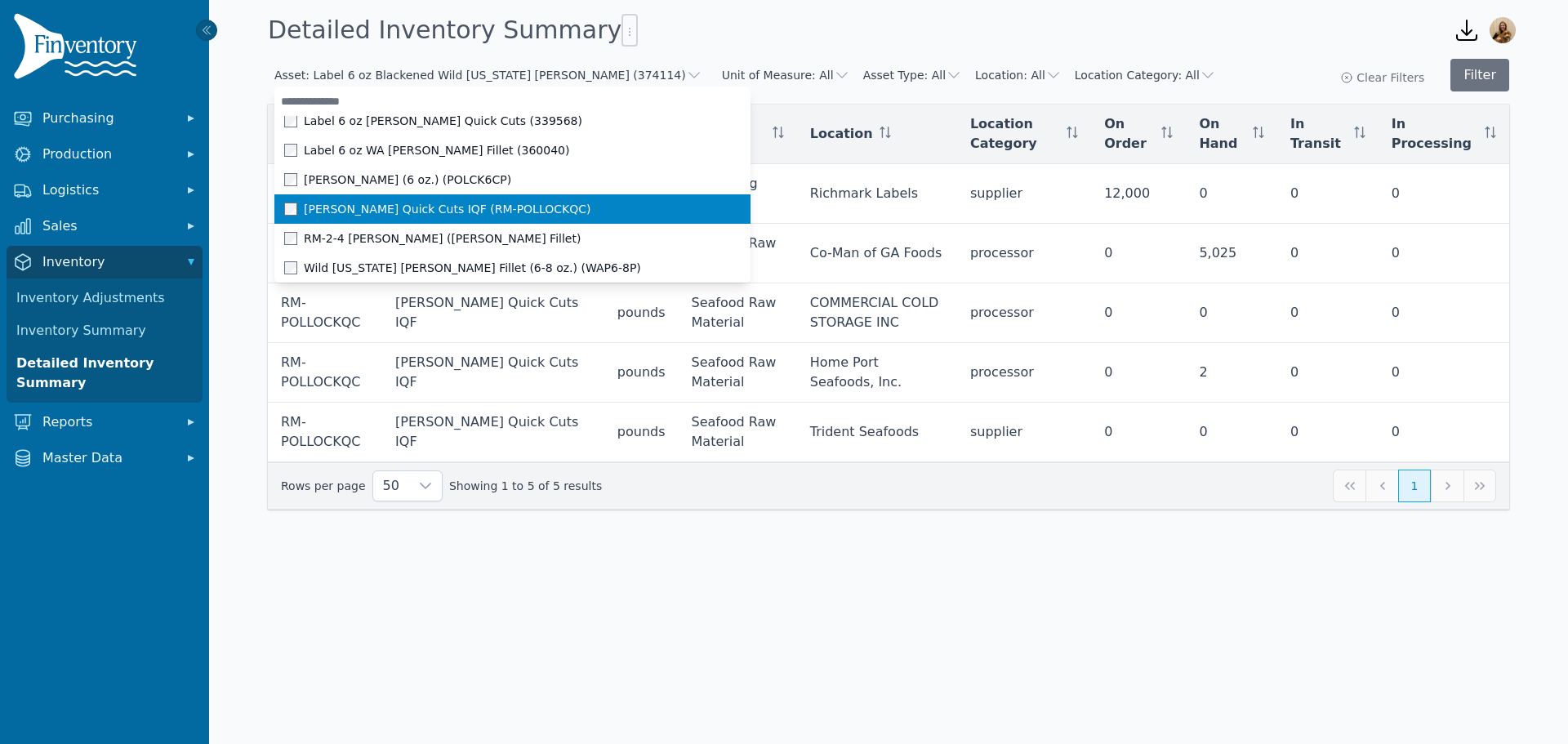
click at [297, 209] on span at bounding box center [294, 209] width 20 height 13
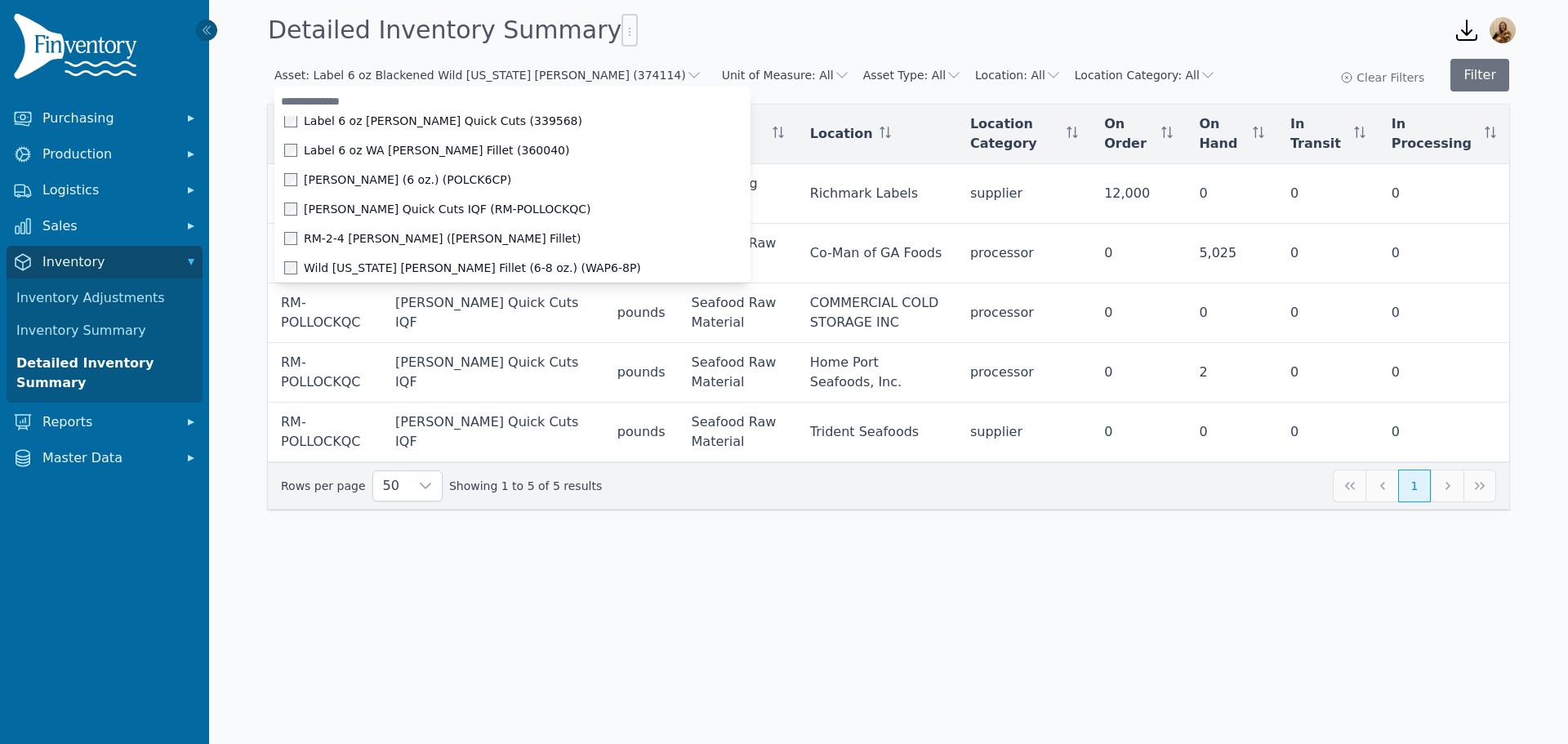
click at [1288, 66] on div "Asset: Label 6 oz Blackened Wild Alaska Pollock (374114) Blackened Wild Alaska …" at bounding box center [887, 75] width 1241 height 32
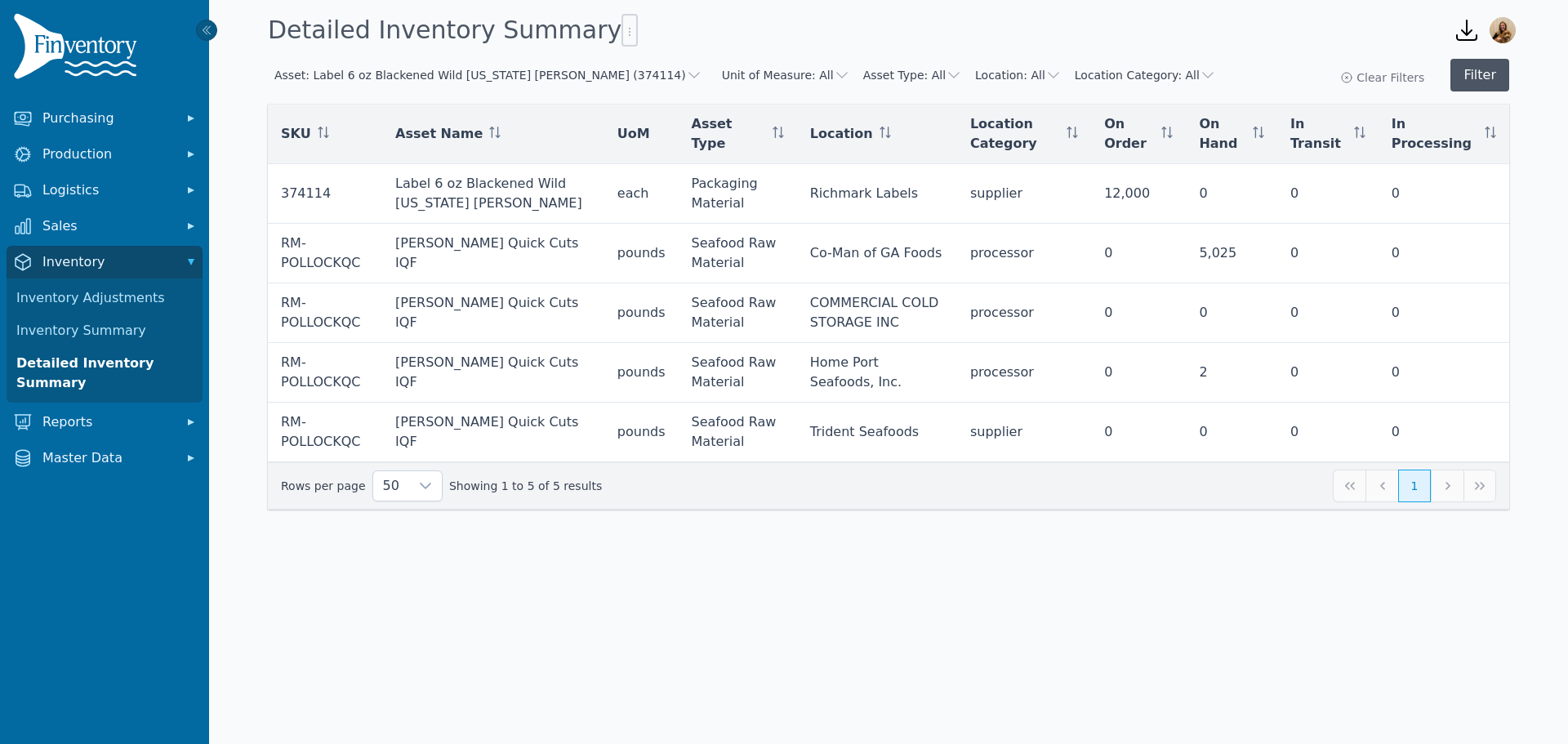
click at [1488, 89] on button "Filter" at bounding box center [1479, 75] width 59 height 32
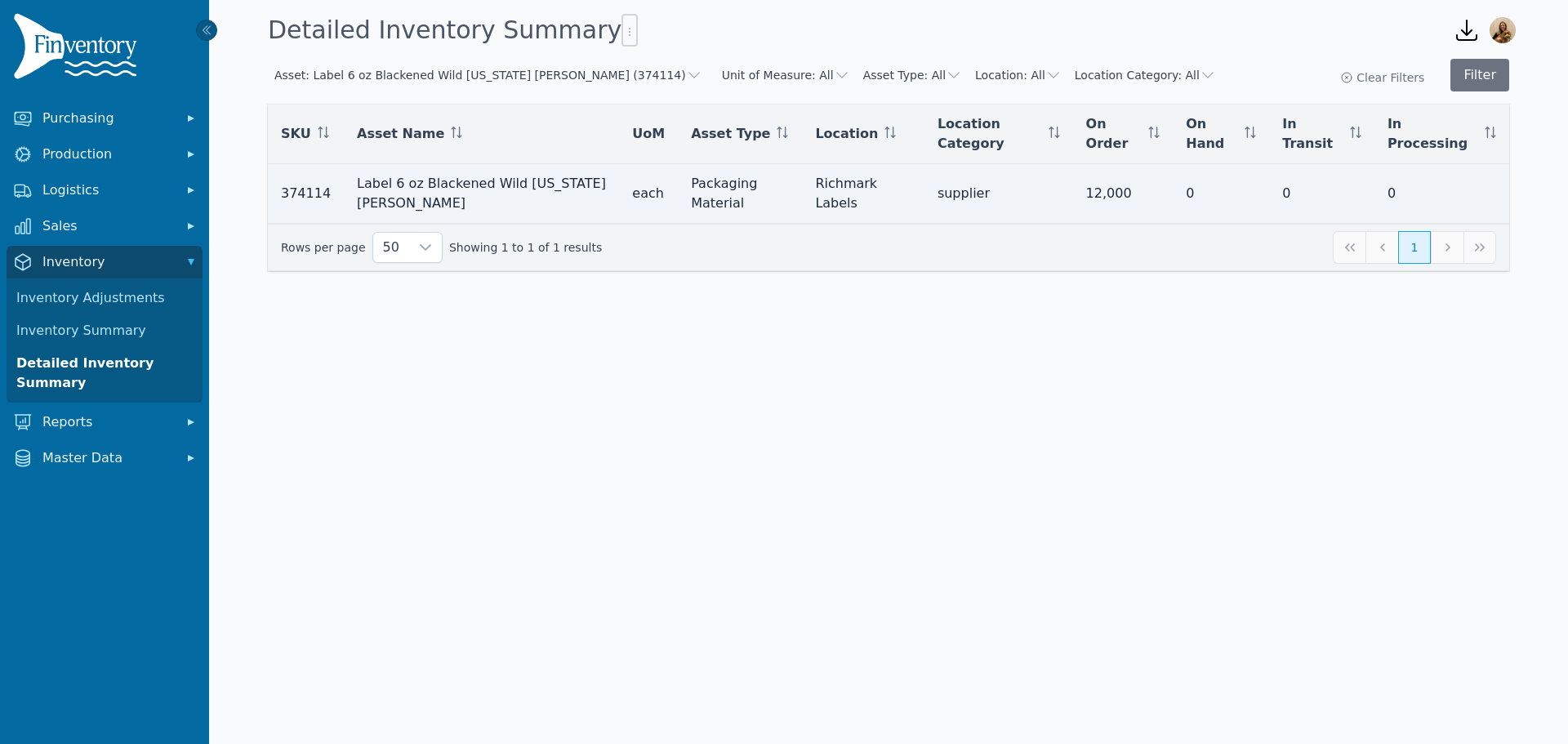
click at [1116, 184] on div "12,000" at bounding box center [1123, 193] width 74 height 20
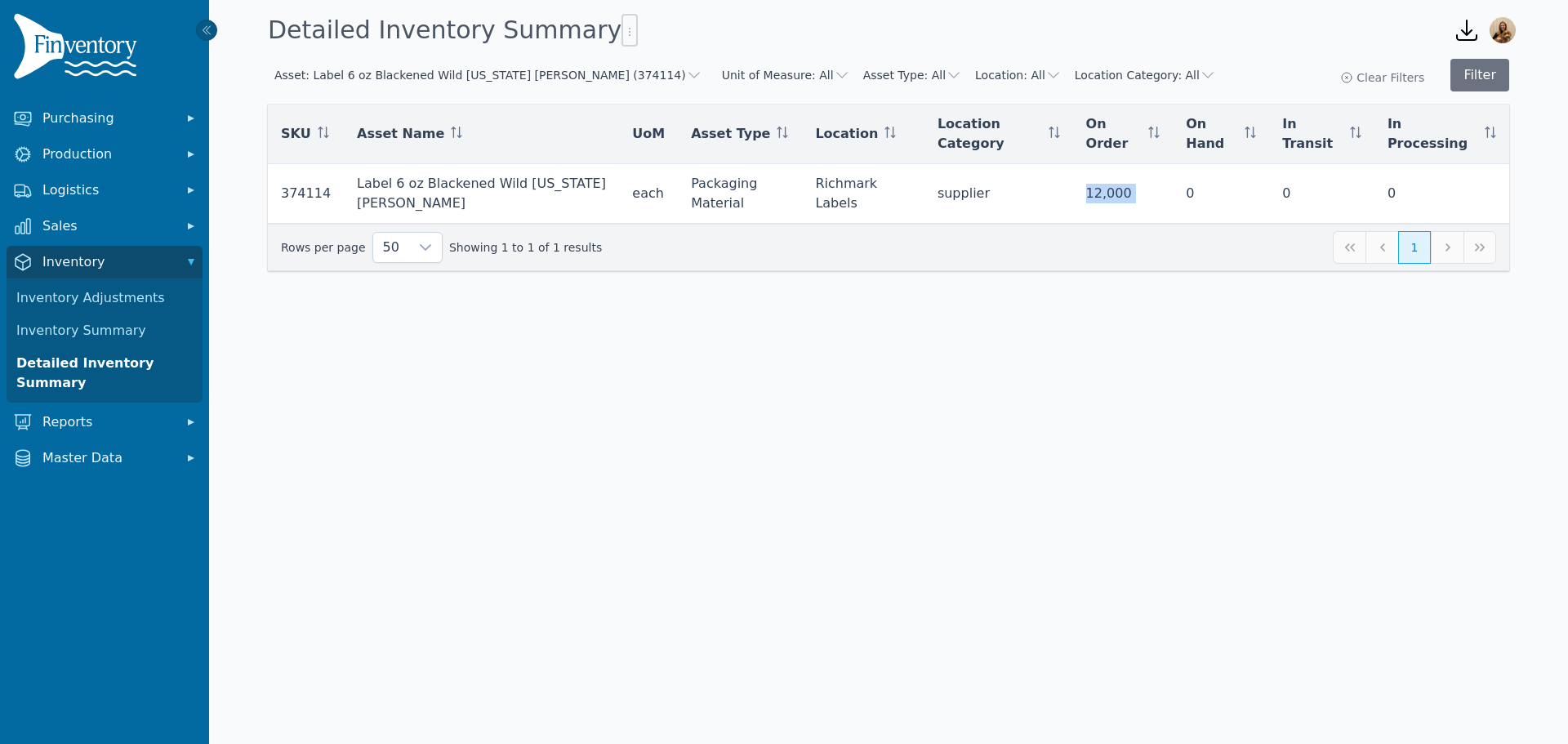
click at [523, 83] on button "Asset: Label 6 oz Blackened Wild Alaska Pollock (374114)" at bounding box center [488, 75] width 428 height 16
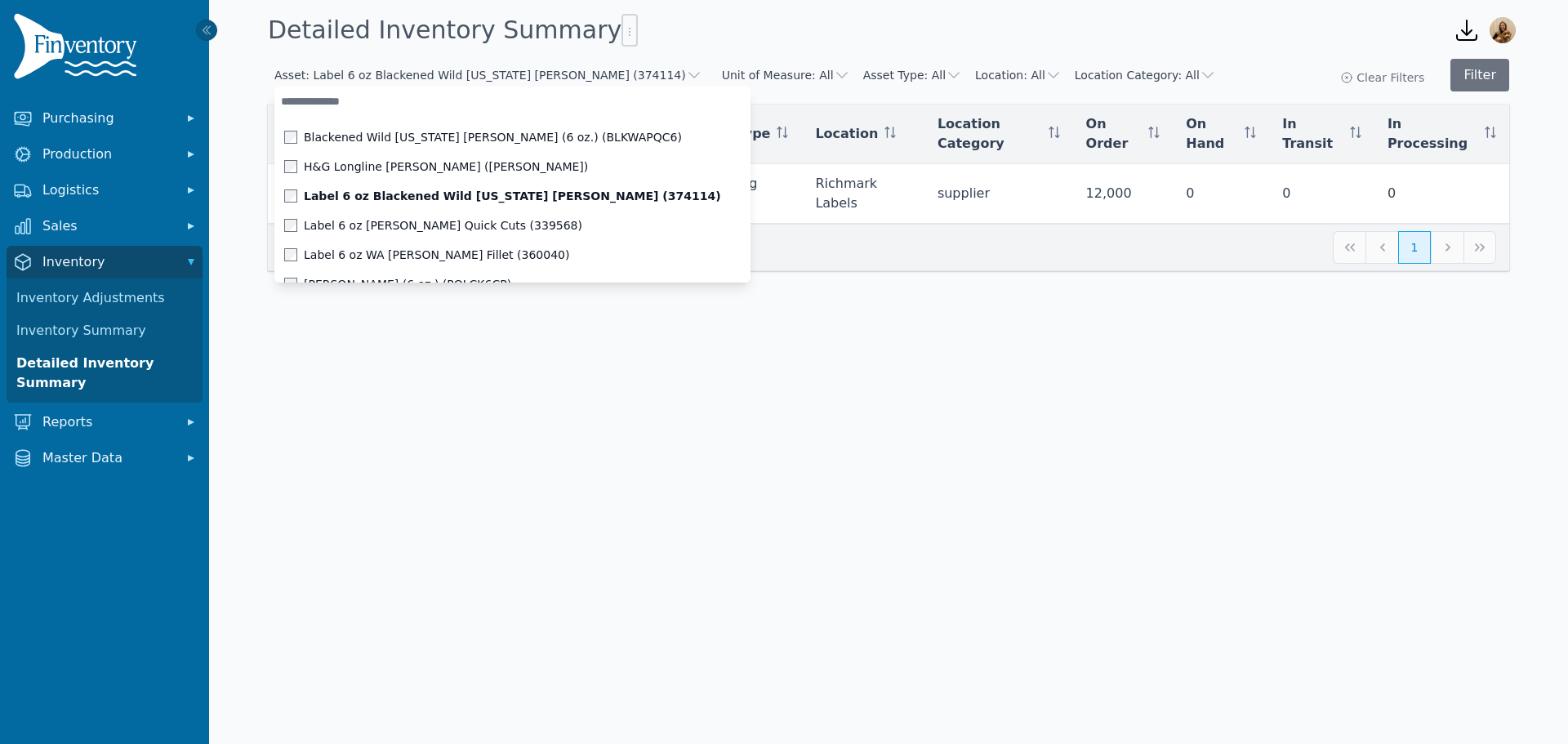
click at [359, 109] on input "text" at bounding box center [512, 101] width 476 height 30
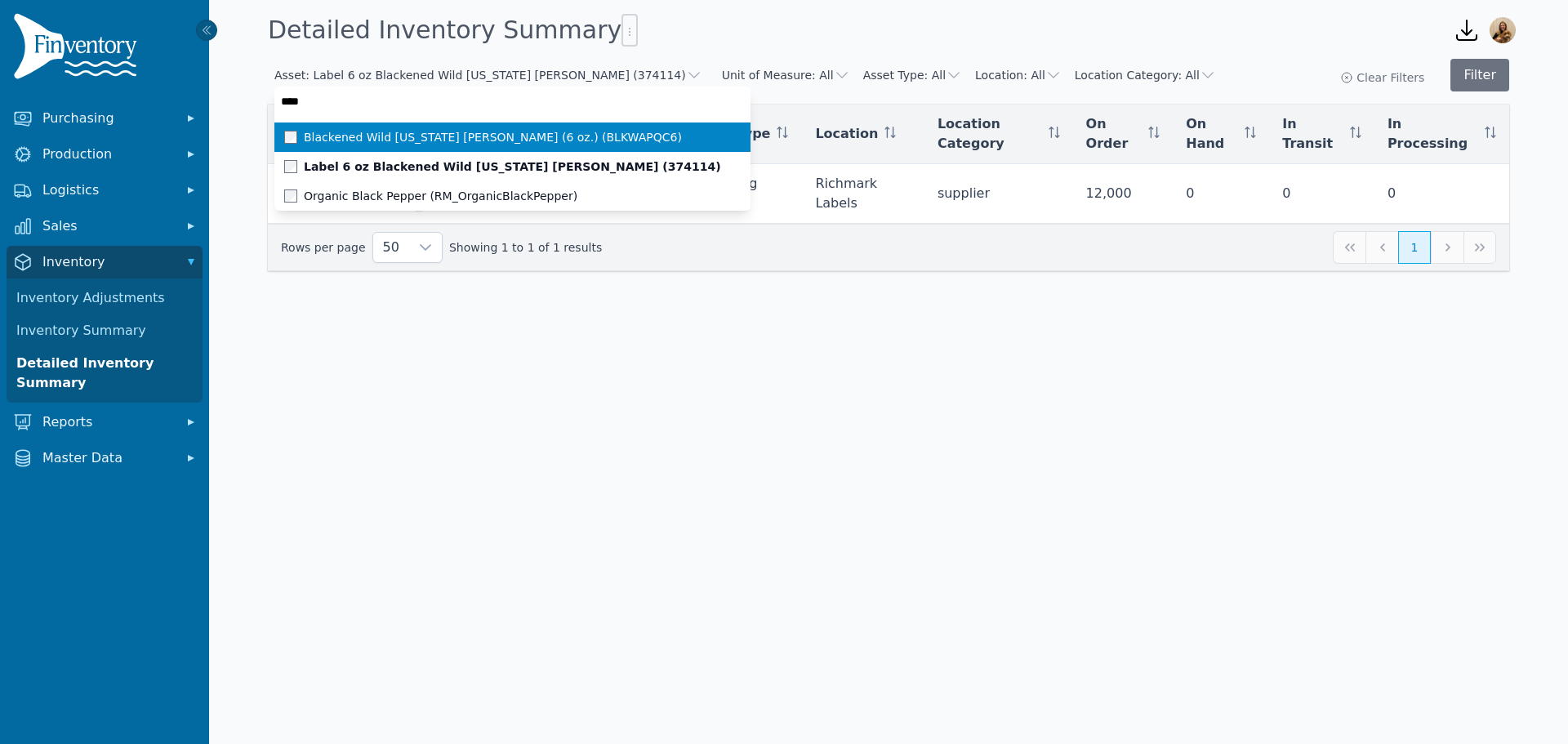
click at [349, 130] on span "Blackened Wild [US_STATE] [PERSON_NAME] (6 oz.) (BLKWAPQC6)" at bounding box center [493, 136] width 378 height 16
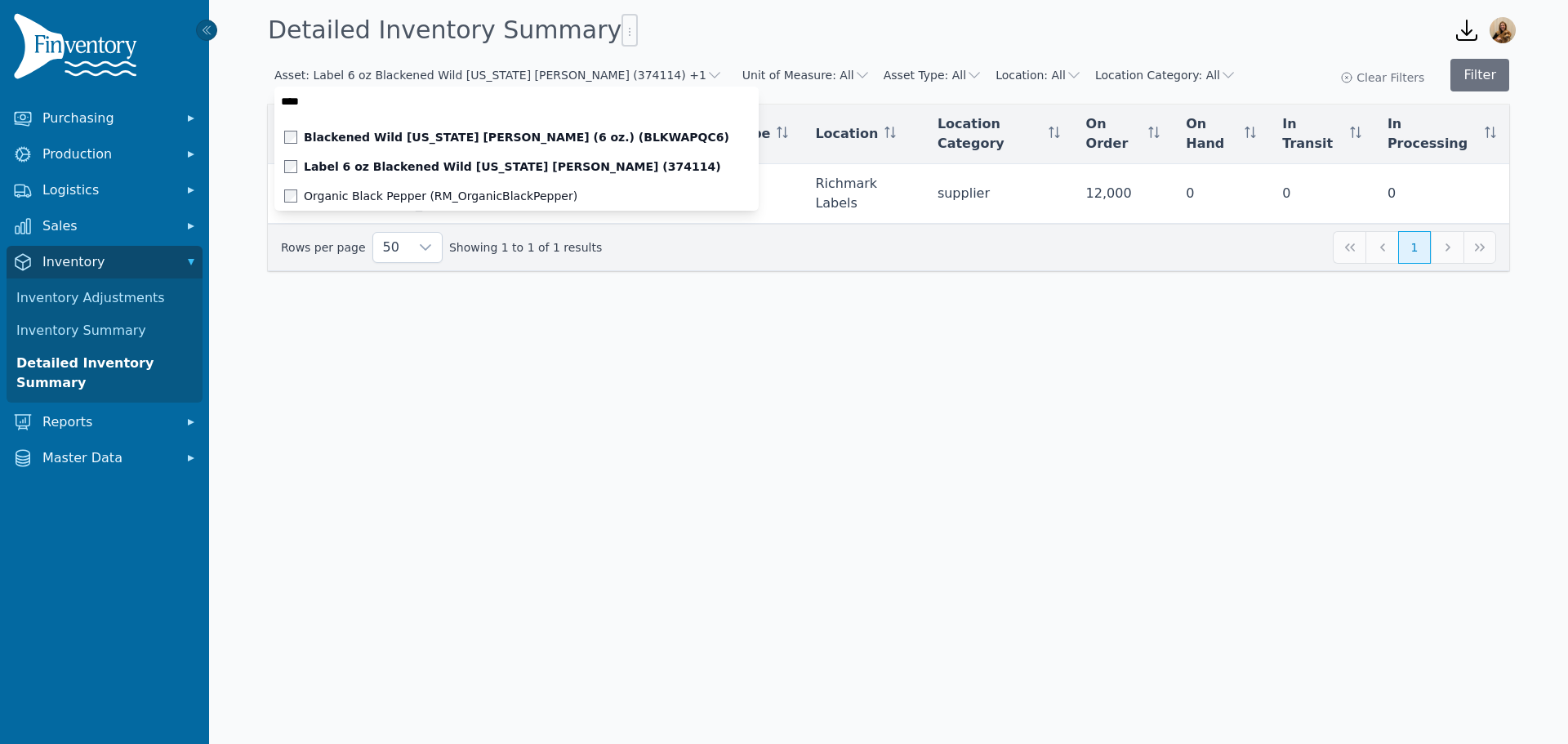
type input "****"
click at [411, 314] on body "Purchasing Production Logistics Sales Inventory Inventory Adjustments Inventory…" at bounding box center [784, 372] width 1568 height 744
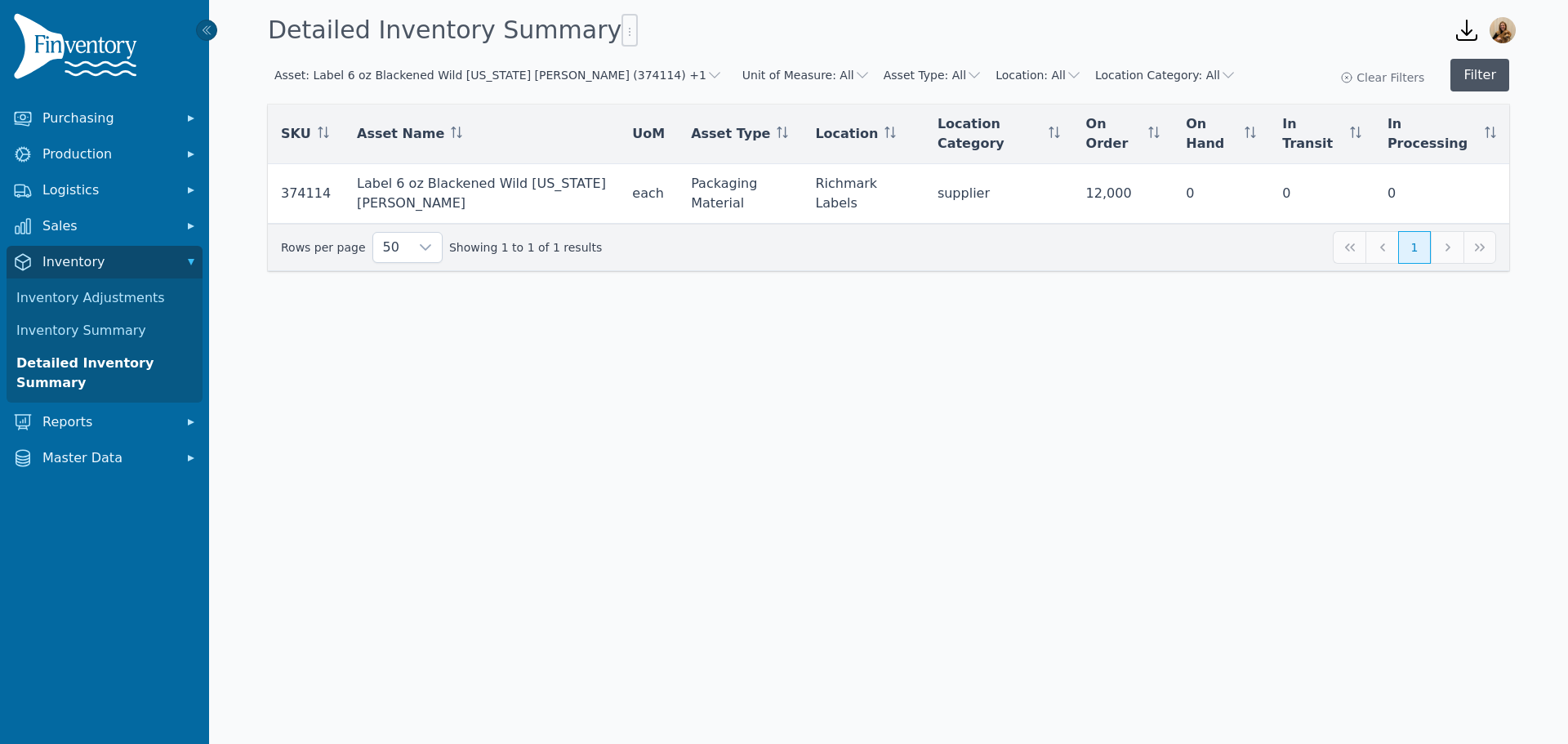
click at [1498, 60] on button "Filter" at bounding box center [1479, 75] width 59 height 32
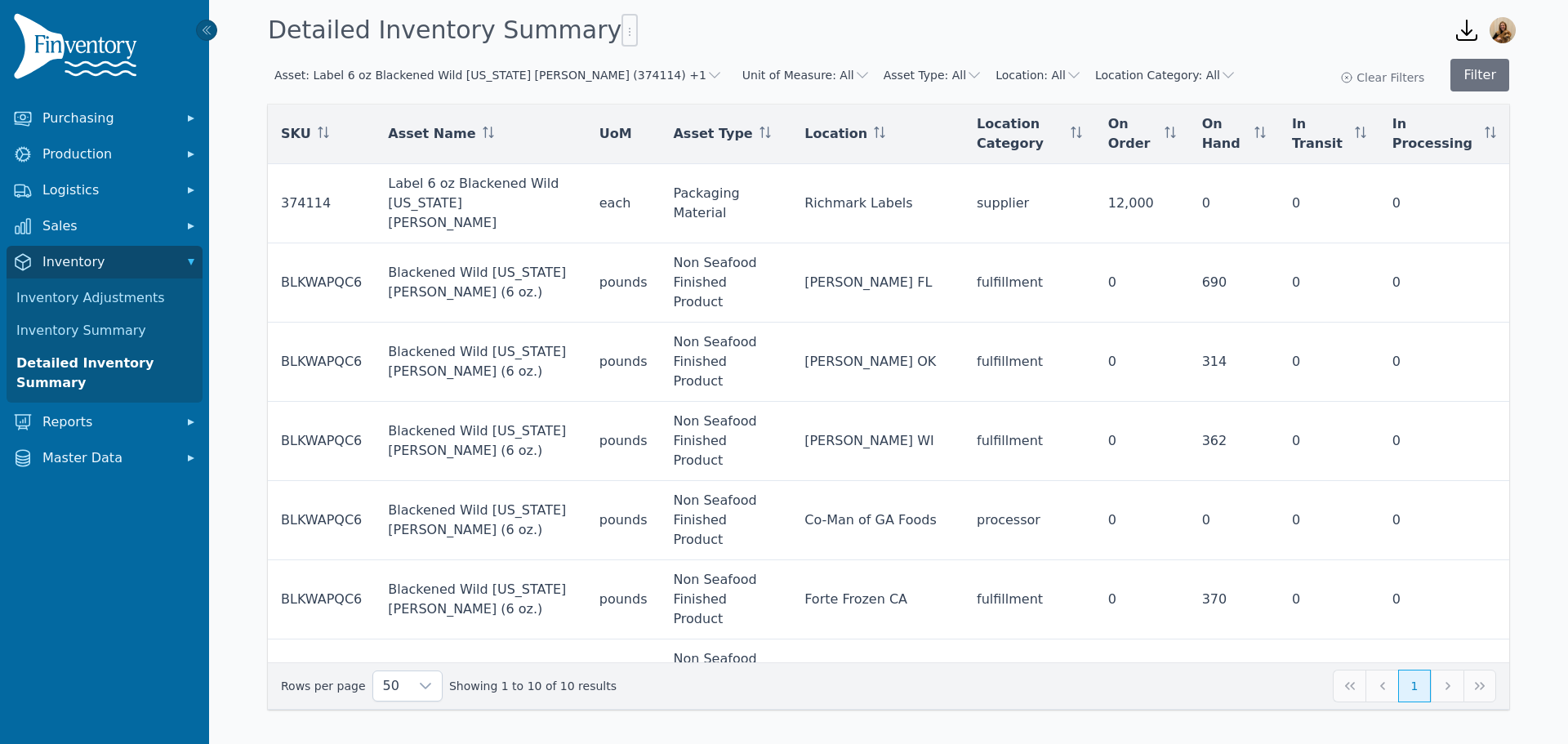
click at [388, 76] on button "Asset: Label 6 oz Blackened Wild Alaska Pollock (374114) +1" at bounding box center [498, 75] width 448 height 16
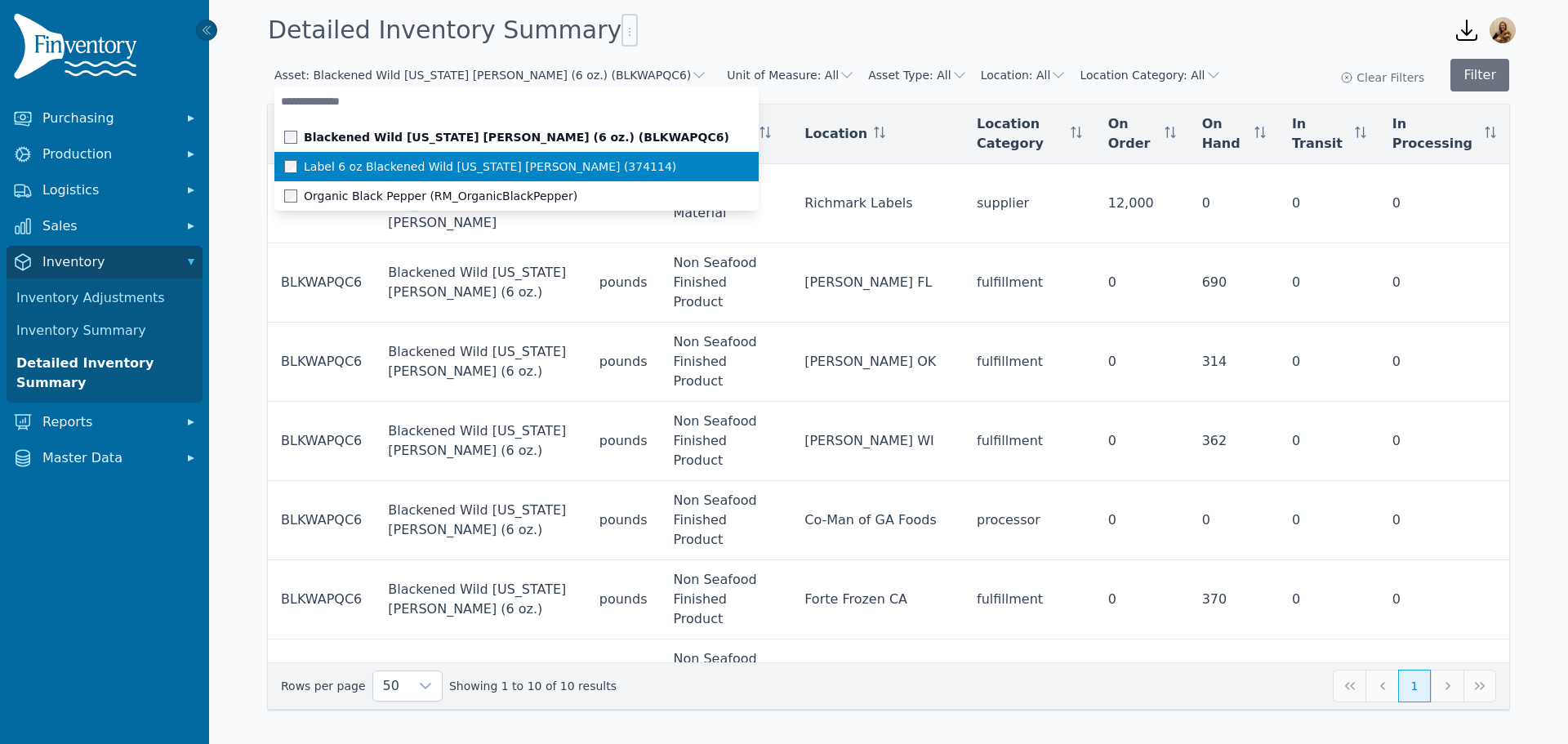
click at [286, 163] on span at bounding box center [294, 166] width 20 height 13
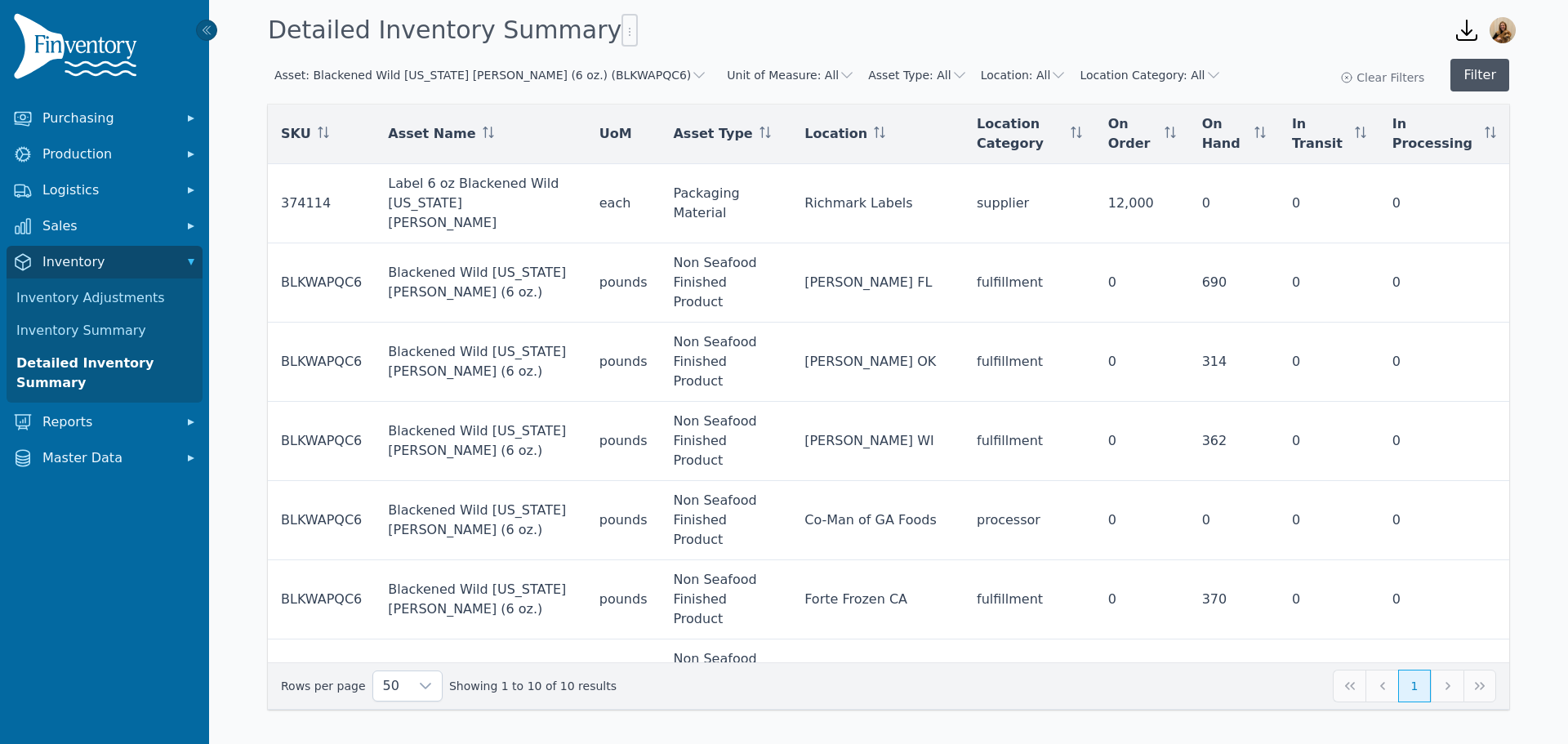
click at [1477, 67] on button "Filter" at bounding box center [1479, 75] width 59 height 32
click at [497, 73] on button "Asset: Blackened Wild [US_STATE] [PERSON_NAME] (6 oz.) (BLKWAPQC6)" at bounding box center [491, 75] width 433 height 16
